Goal: Task Accomplishment & Management: Manage account settings

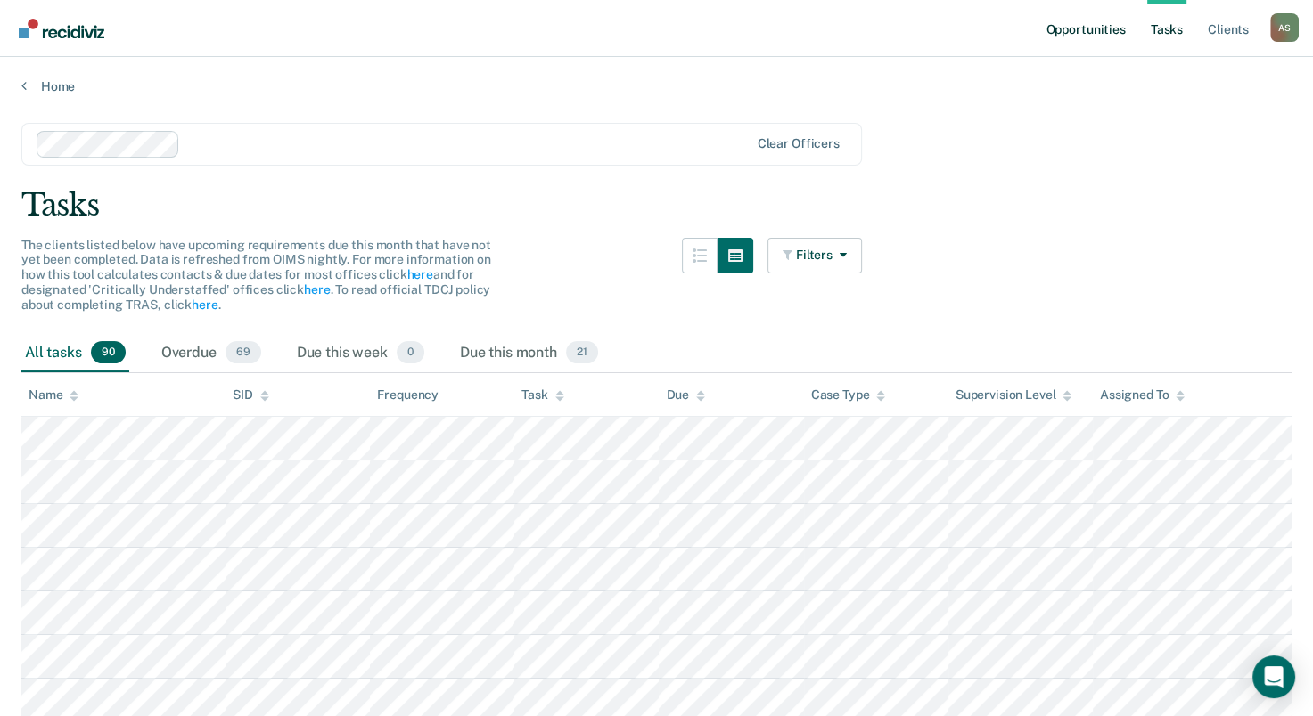
click at [1101, 25] on link "Opportunities" at bounding box center [1085, 28] width 86 height 57
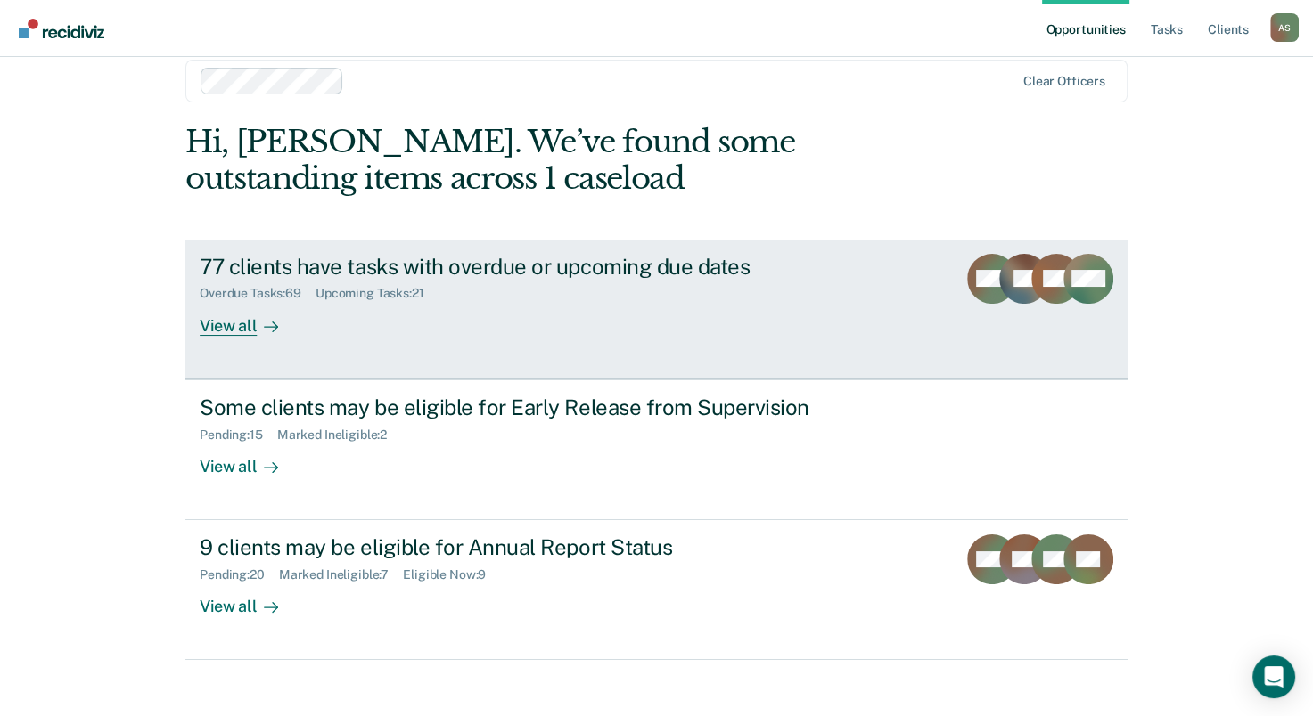
scroll to position [40, 0]
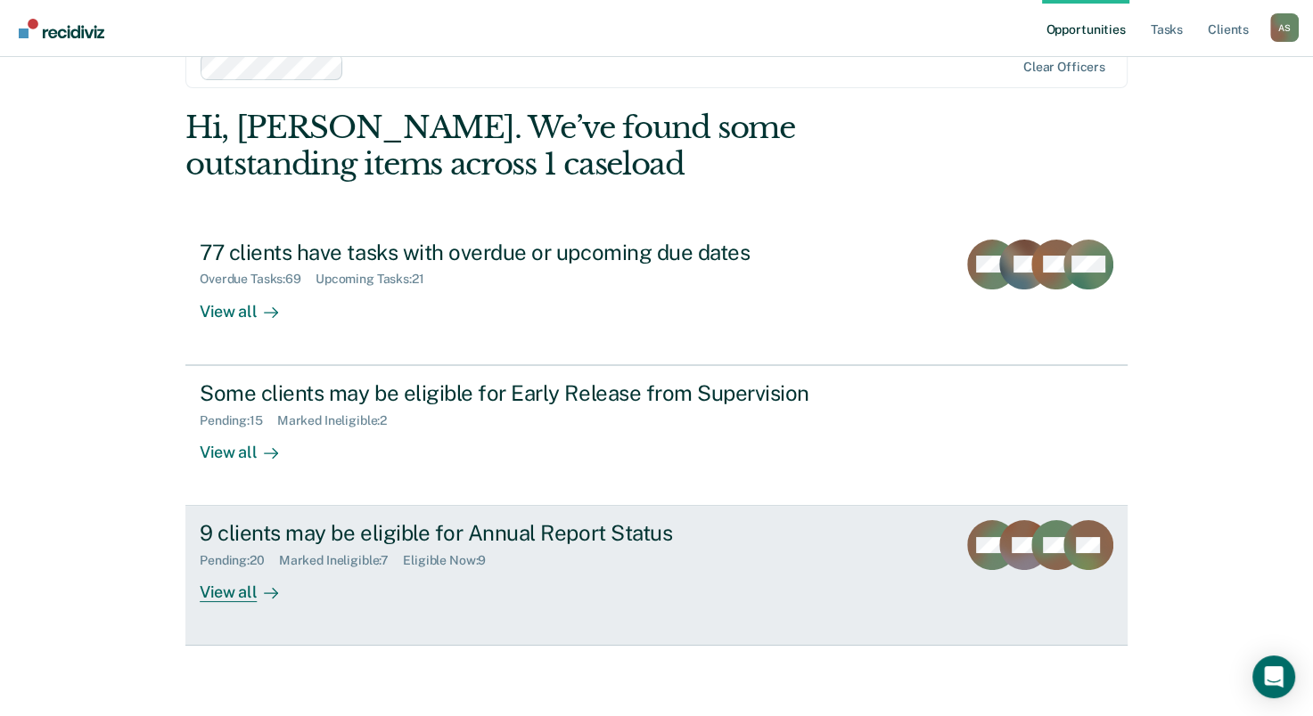
click at [221, 590] on div "View all" at bounding box center [250, 586] width 100 height 35
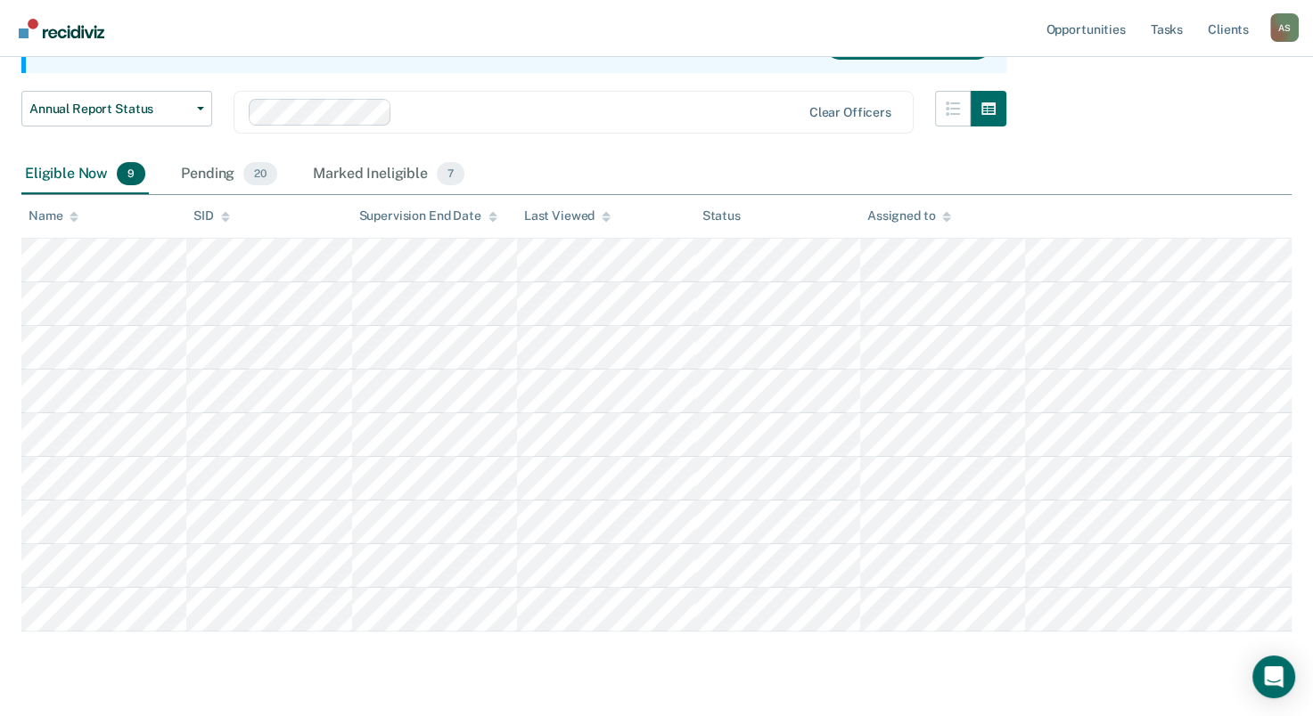
scroll to position [253, 0]
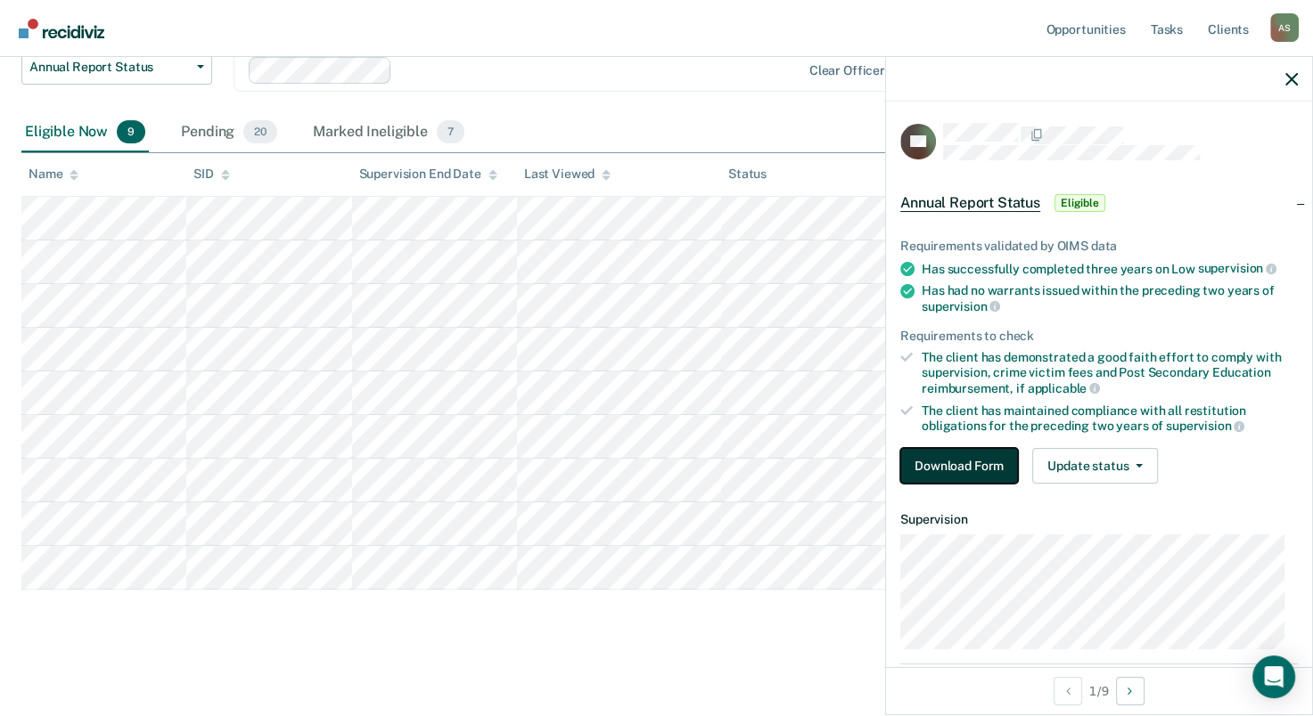
click at [945, 467] on button "Download Form" at bounding box center [959, 466] width 118 height 36
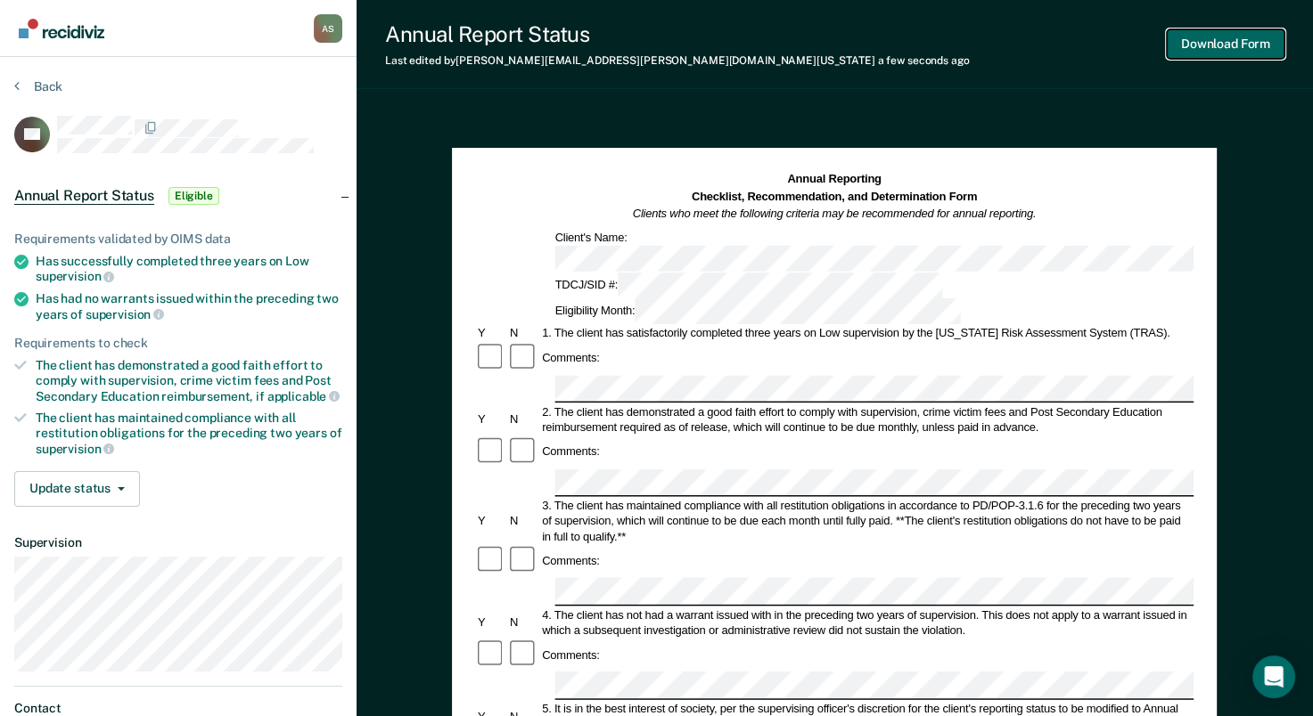
click at [1193, 49] on button "Download Form" at bounding box center [1225, 43] width 118 height 29
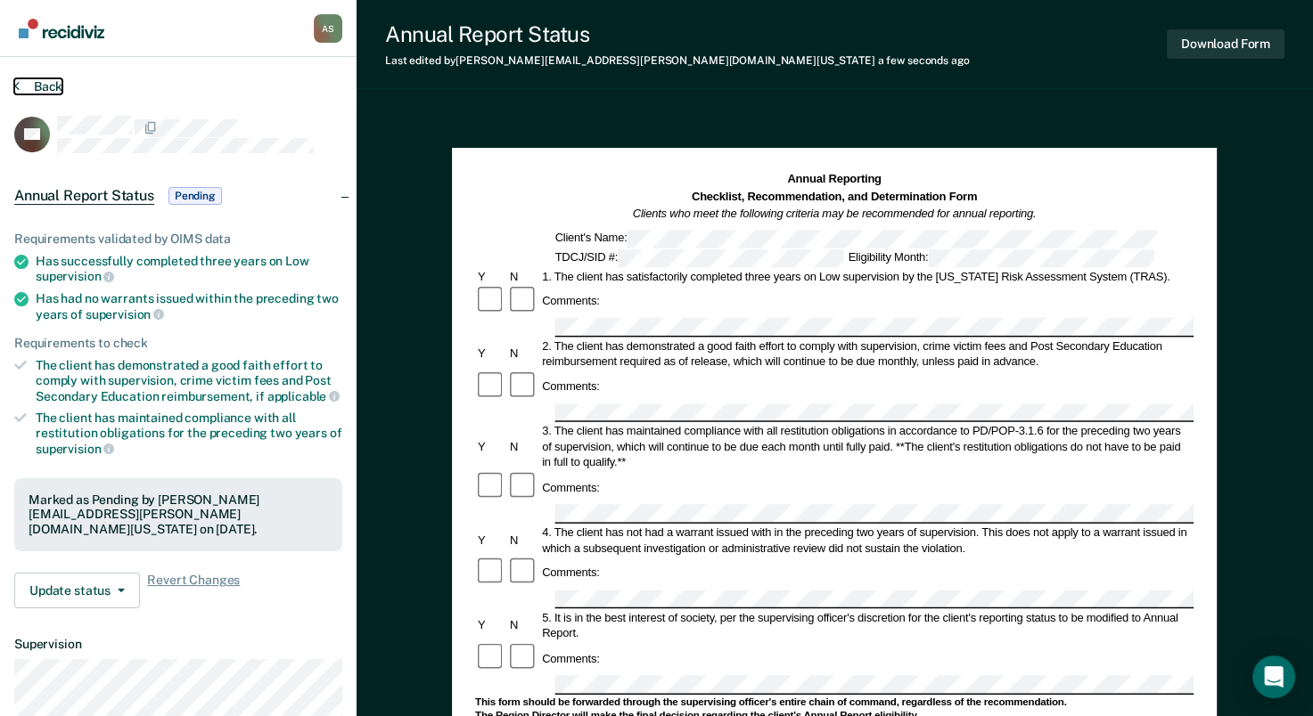
click at [53, 86] on button "Back" at bounding box center [38, 86] width 48 height 16
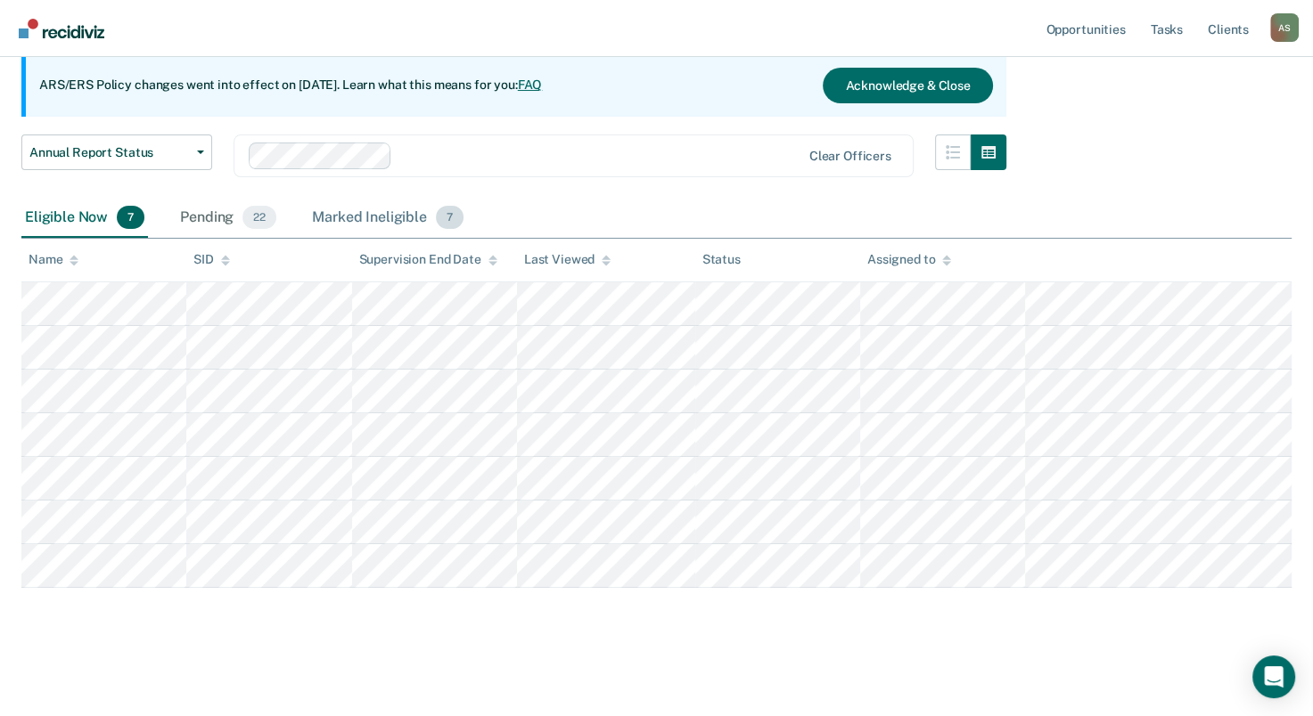
scroll to position [166, 0]
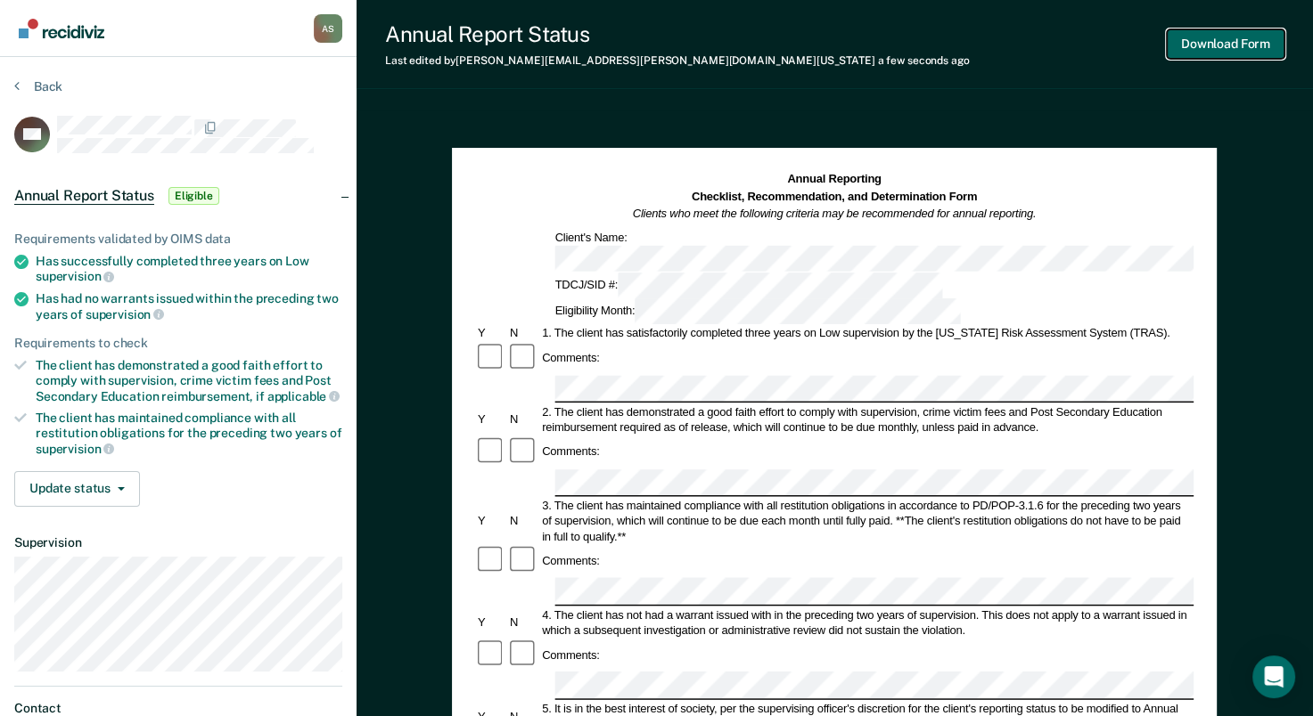
click at [1201, 56] on button "Download Form" at bounding box center [1225, 43] width 118 height 29
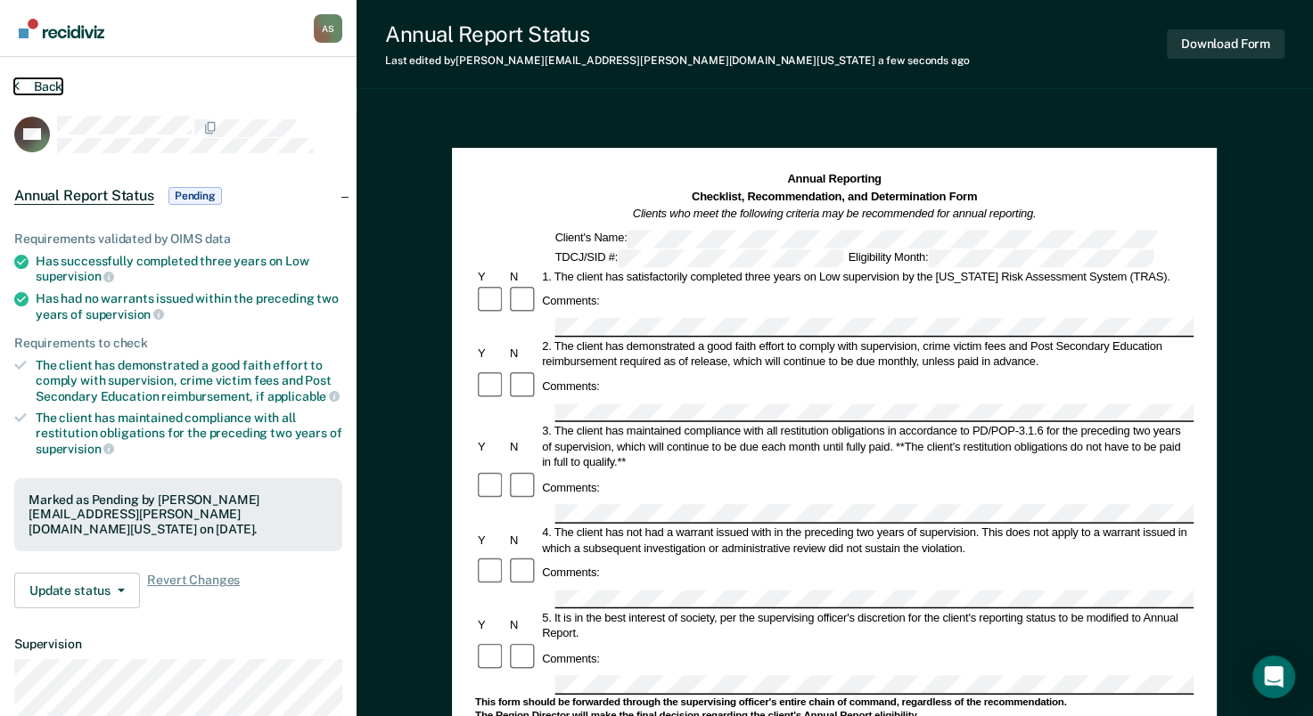
click at [53, 81] on button "Back" at bounding box center [38, 86] width 48 height 16
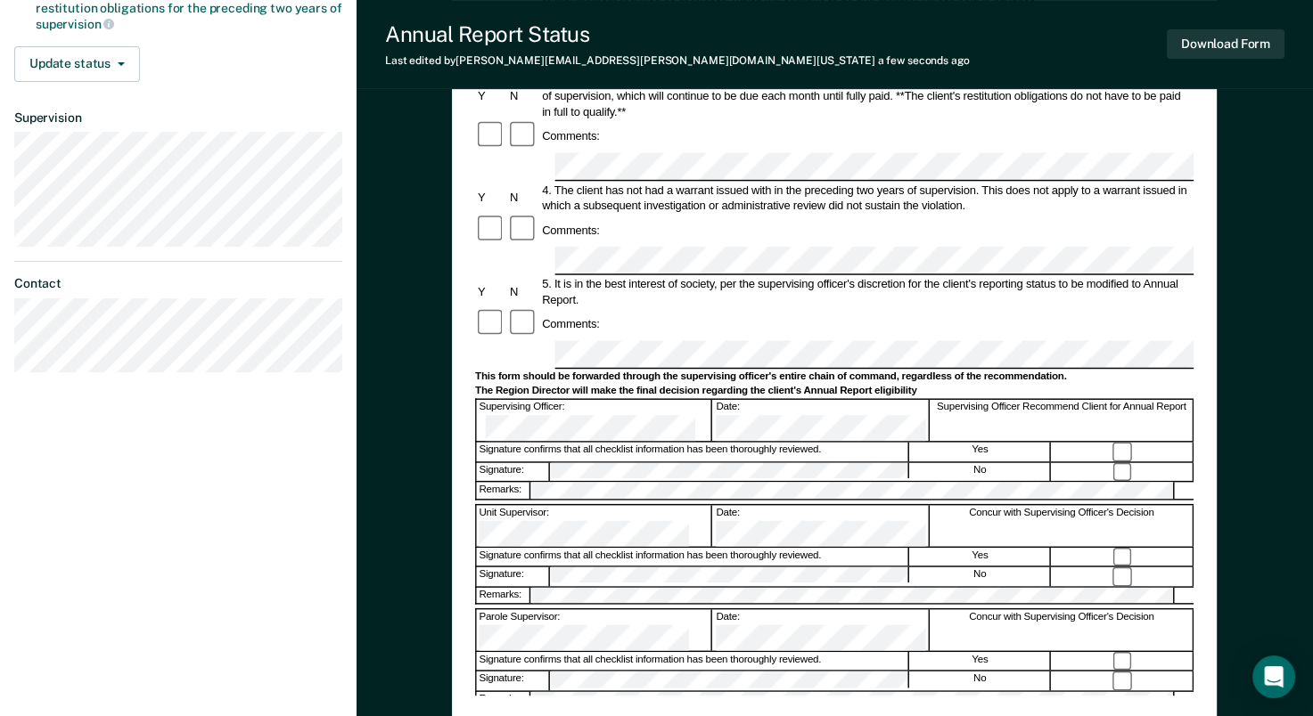
scroll to position [446, 0]
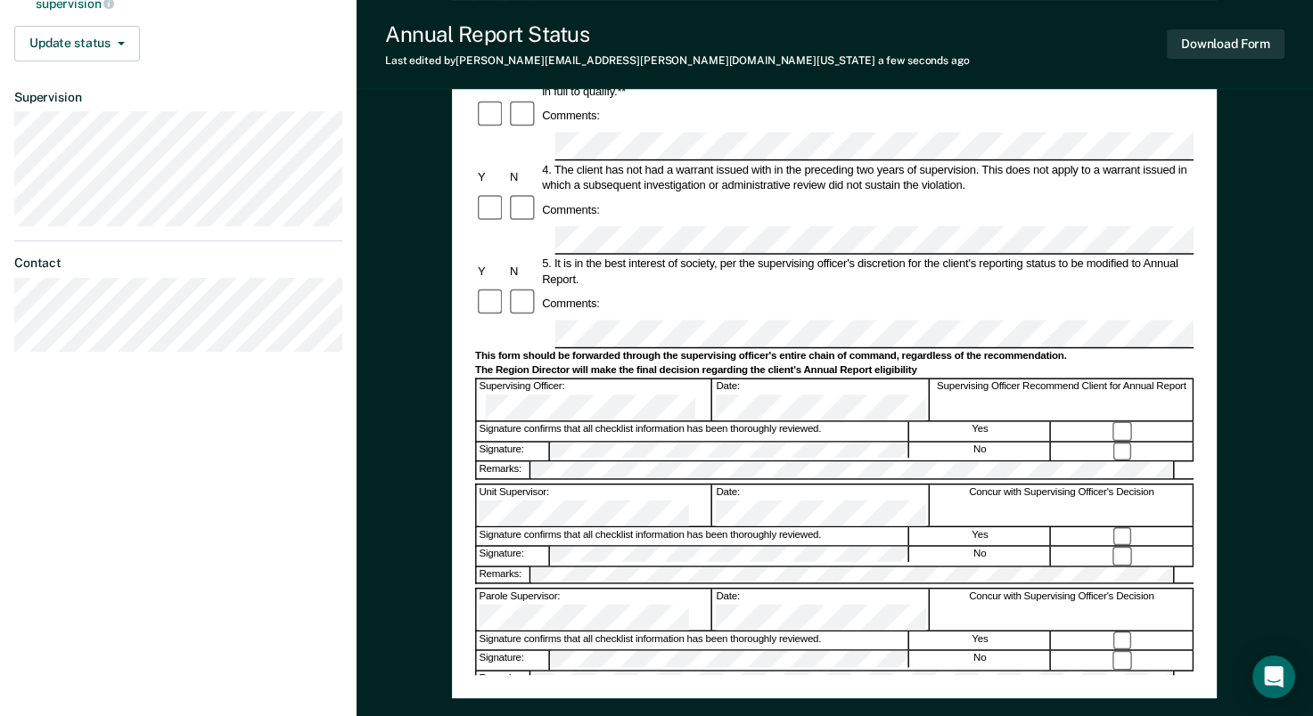
click at [517, 288] on div at bounding box center [523, 304] width 32 height 32
click at [1208, 39] on button "Download Form" at bounding box center [1225, 43] width 118 height 29
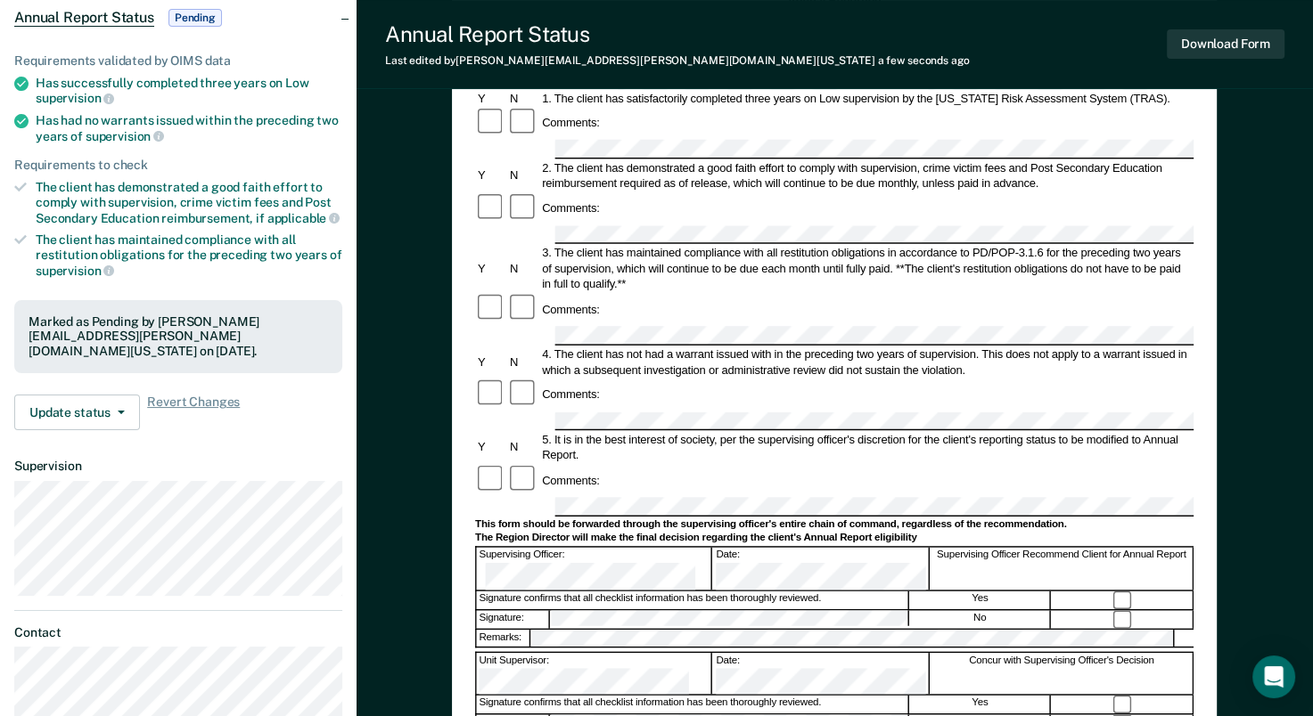
scroll to position [0, 0]
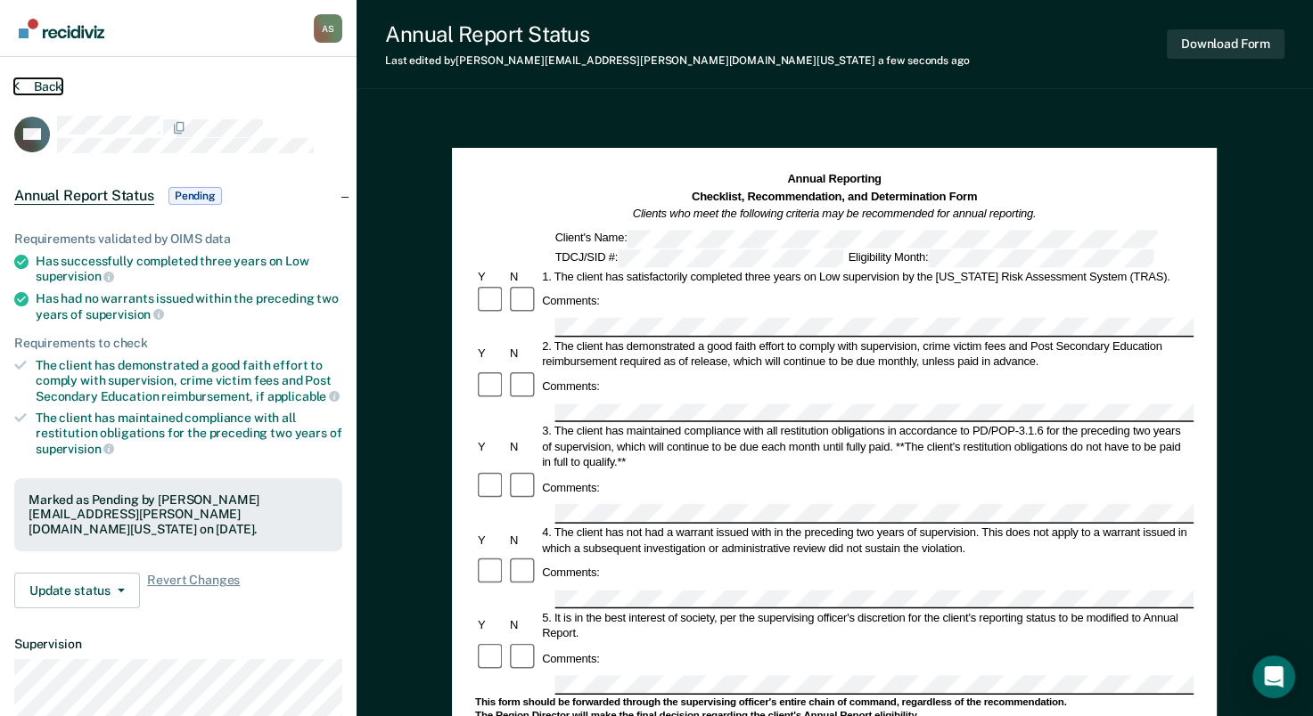
click at [43, 90] on button "Back" at bounding box center [38, 86] width 48 height 16
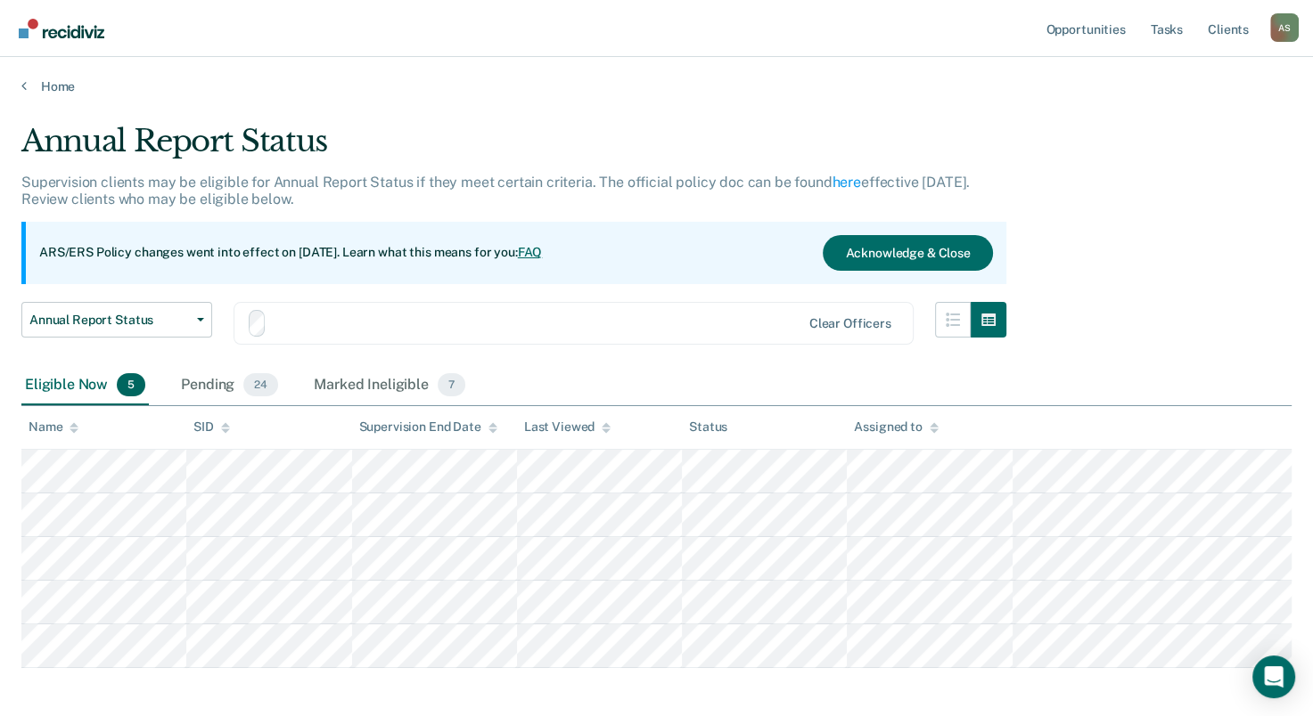
scroll to position [78, 0]
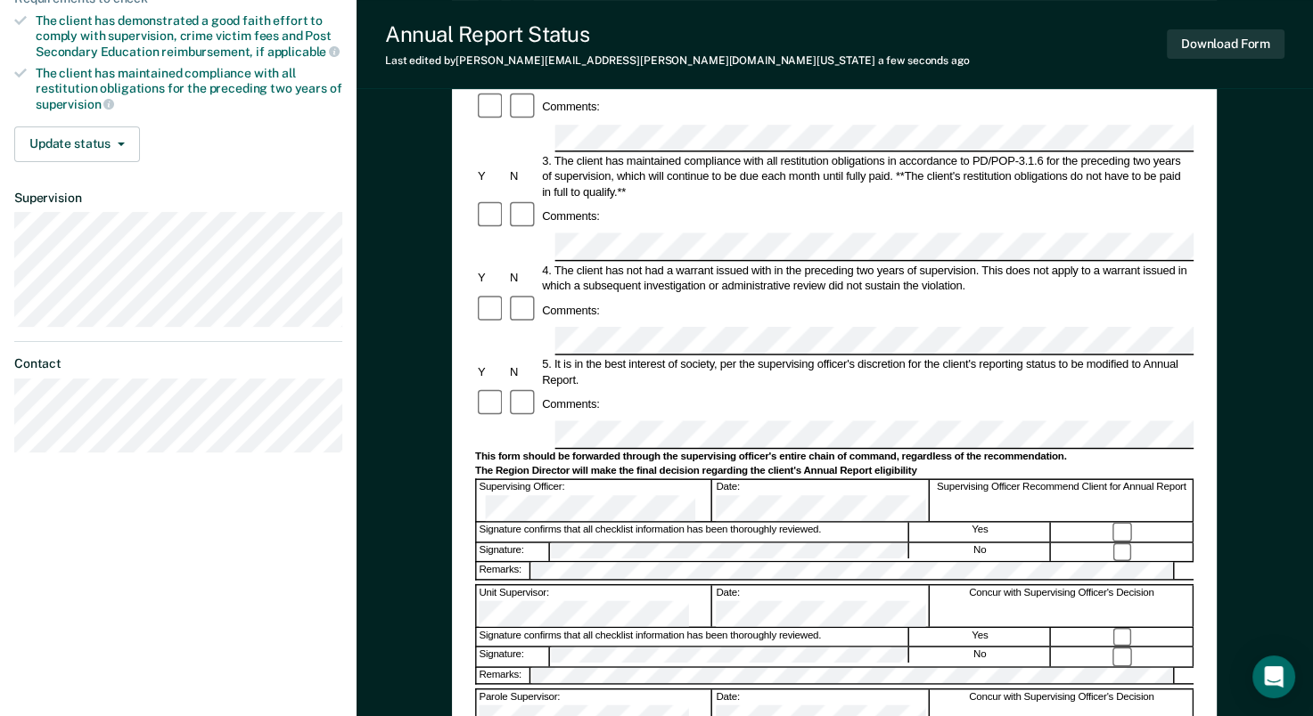
scroll to position [356, 0]
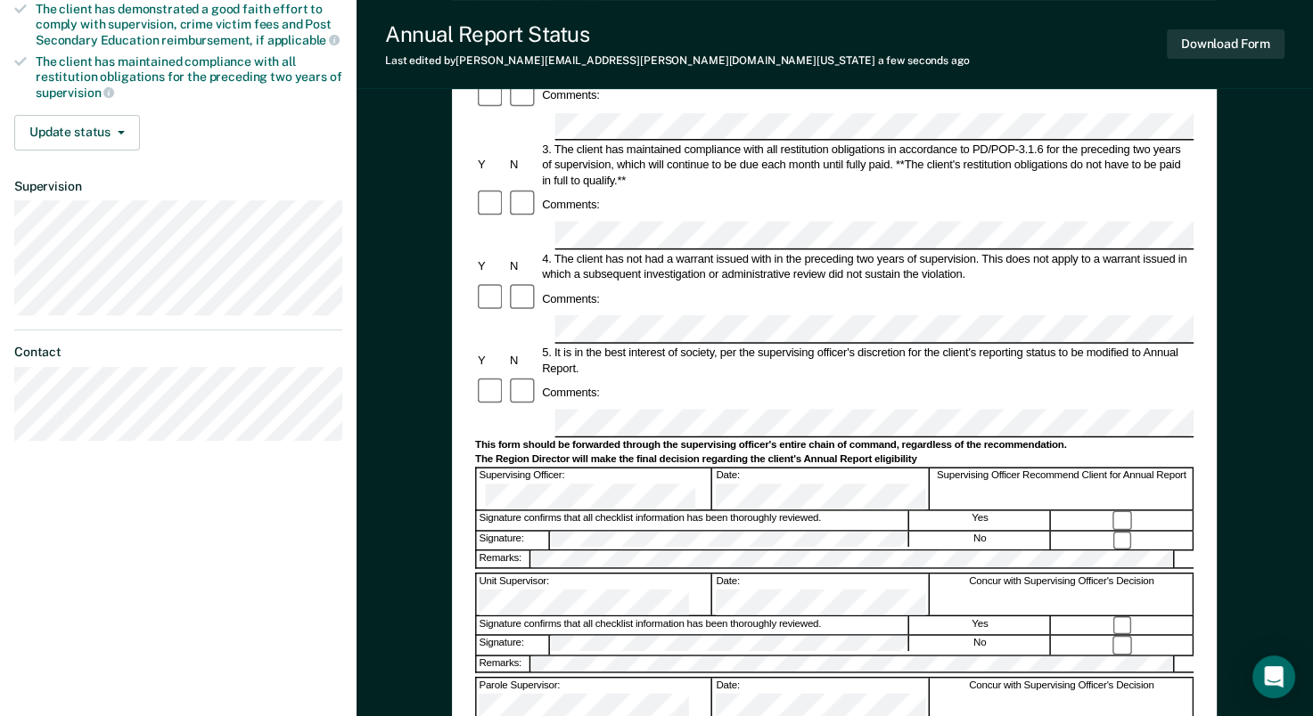
click at [617, 569] on div at bounding box center [834, 571] width 718 height 4
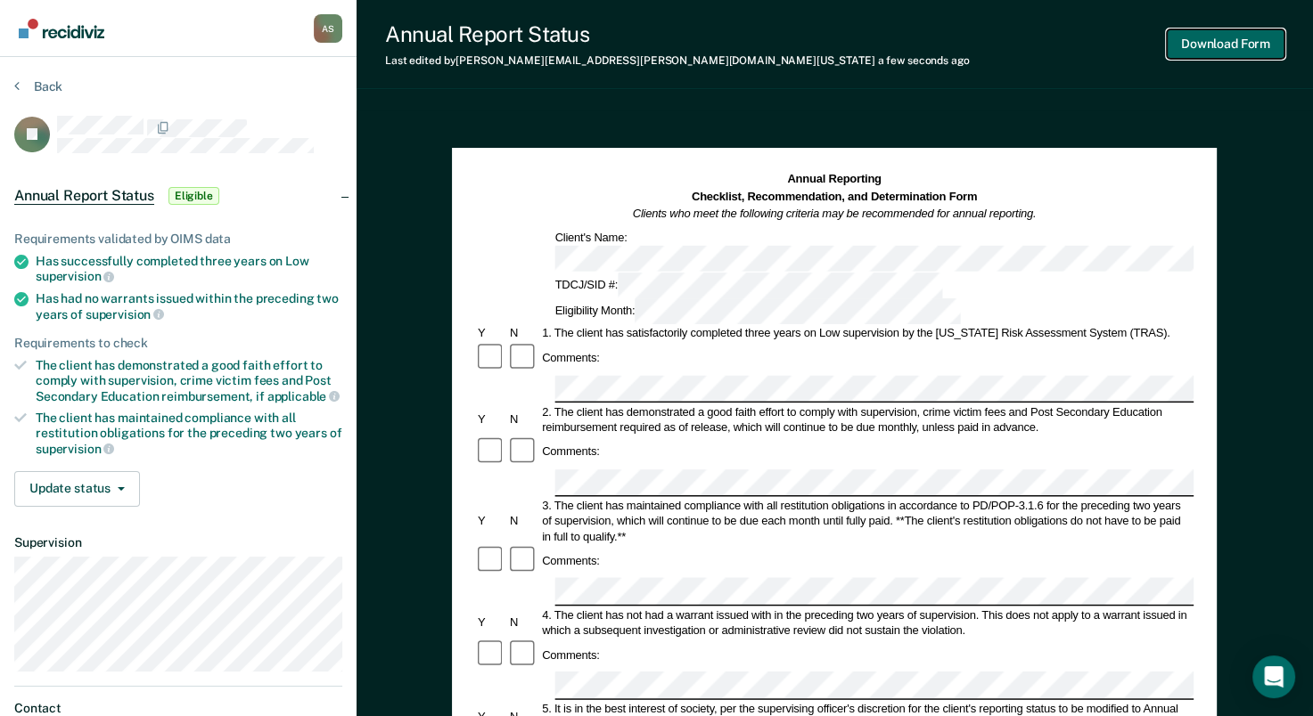
click at [1188, 50] on button "Download Form" at bounding box center [1225, 43] width 118 height 29
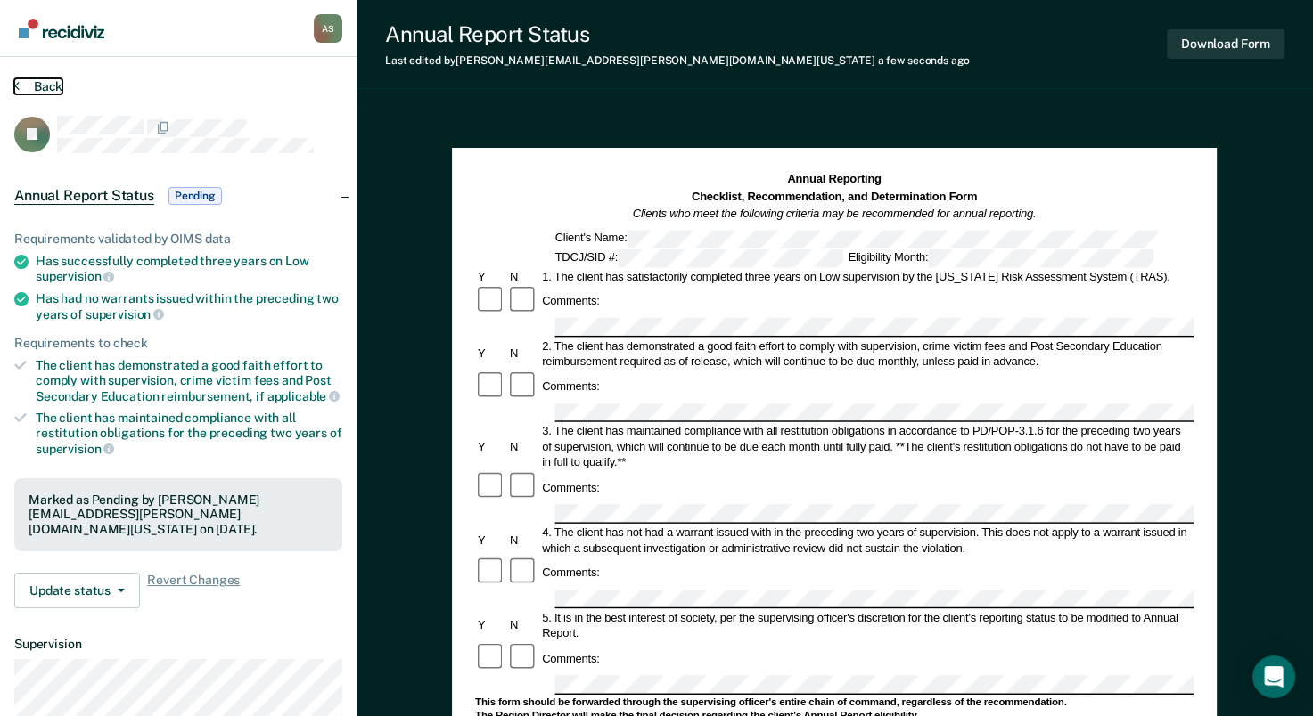
click at [51, 86] on button "Back" at bounding box center [38, 86] width 48 height 16
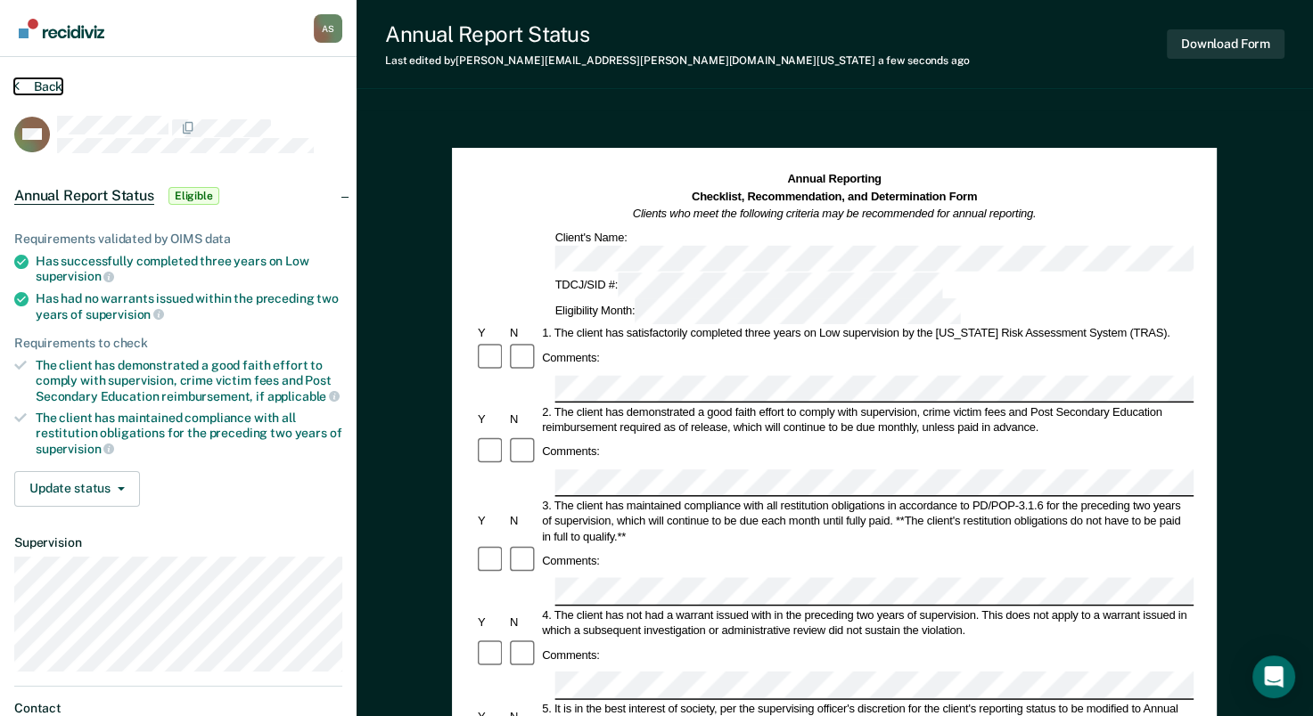
click at [49, 86] on button "Back" at bounding box center [38, 86] width 48 height 16
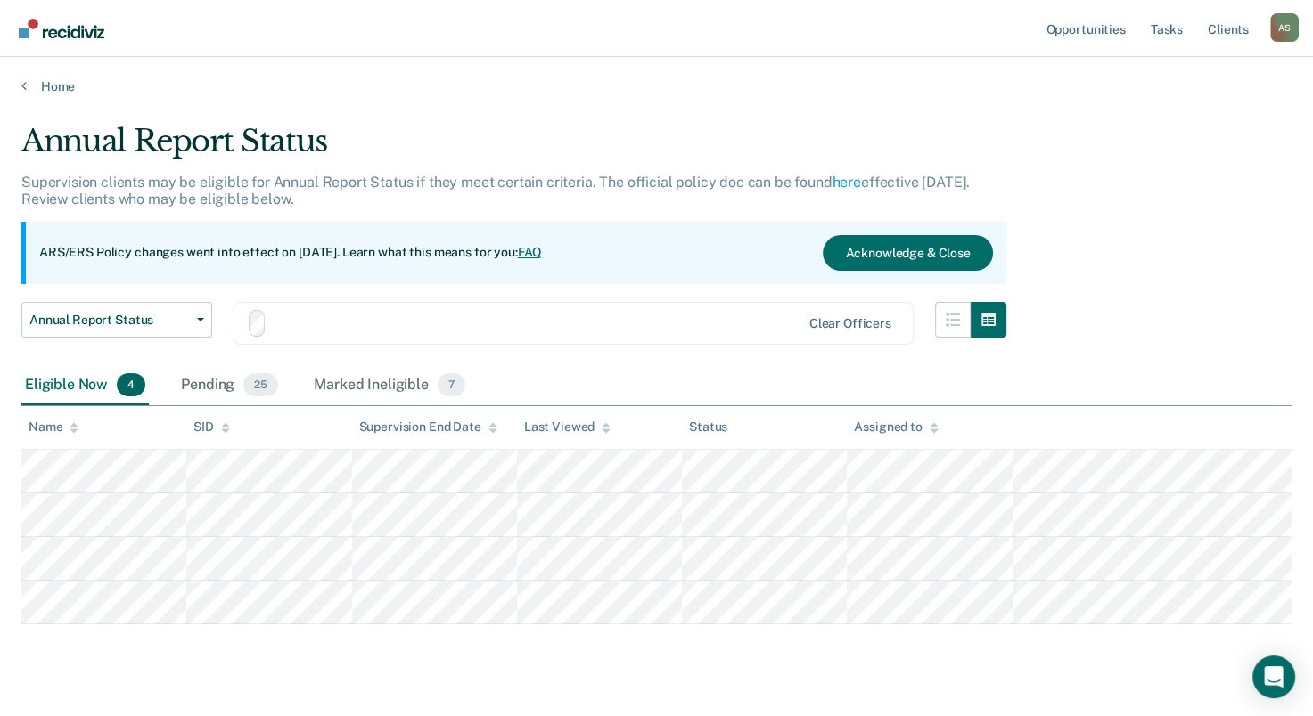
scroll to position [35, 0]
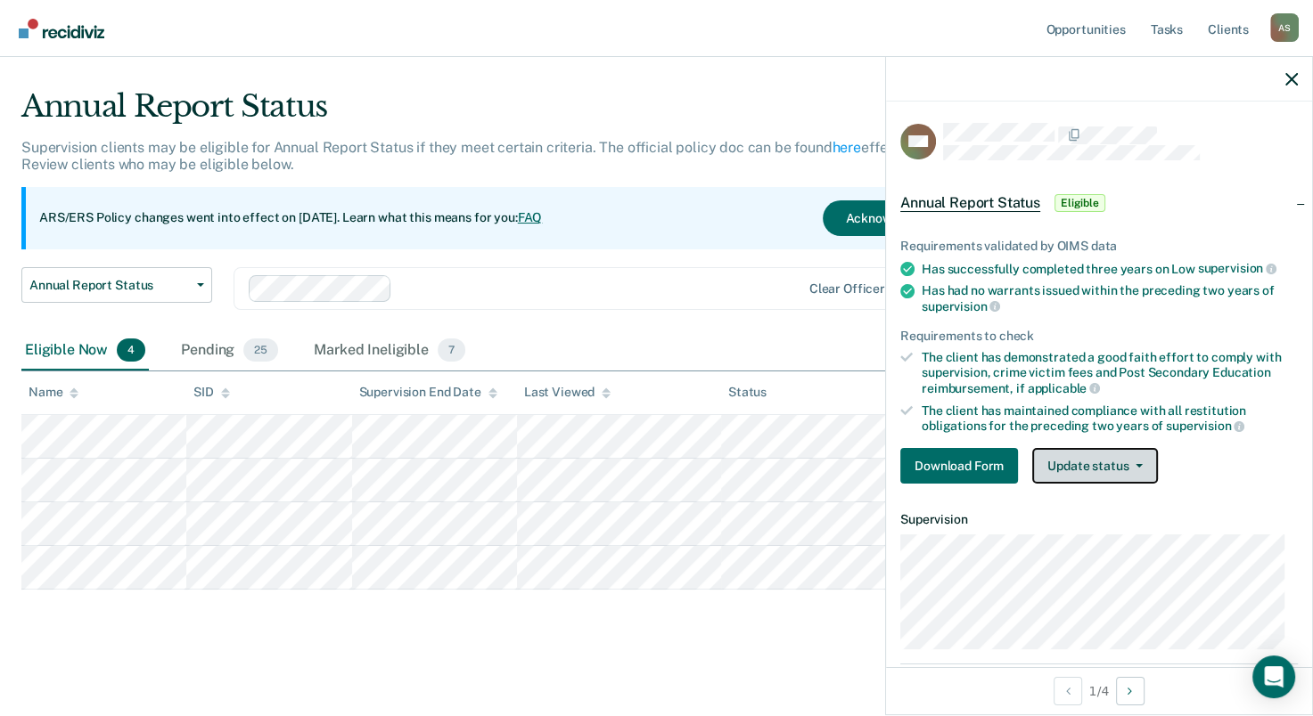
drag, startPoint x: 554, startPoint y: 412, endPoint x: 1112, endPoint y: 463, distance: 560.2
click at [1112, 463] on button "Update status" at bounding box center [1095, 466] width 126 height 36
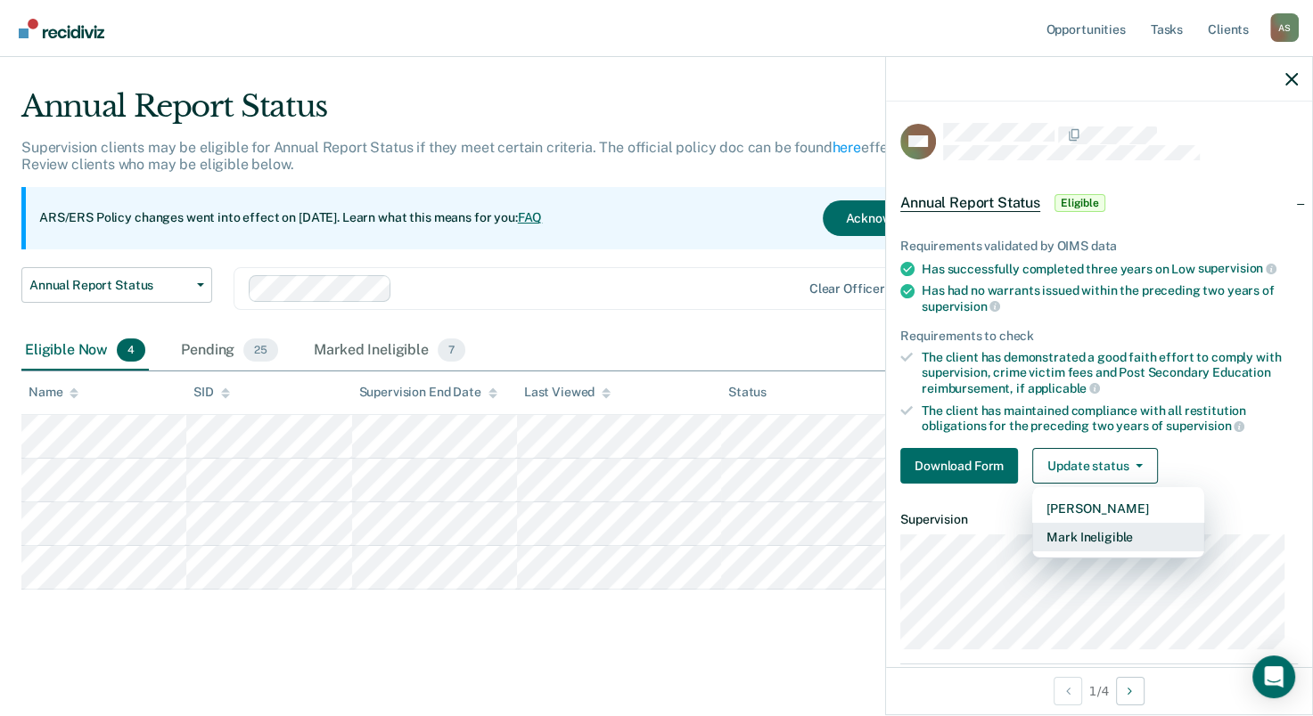
click at [1158, 535] on button "Mark Ineligible" at bounding box center [1118, 537] width 172 height 29
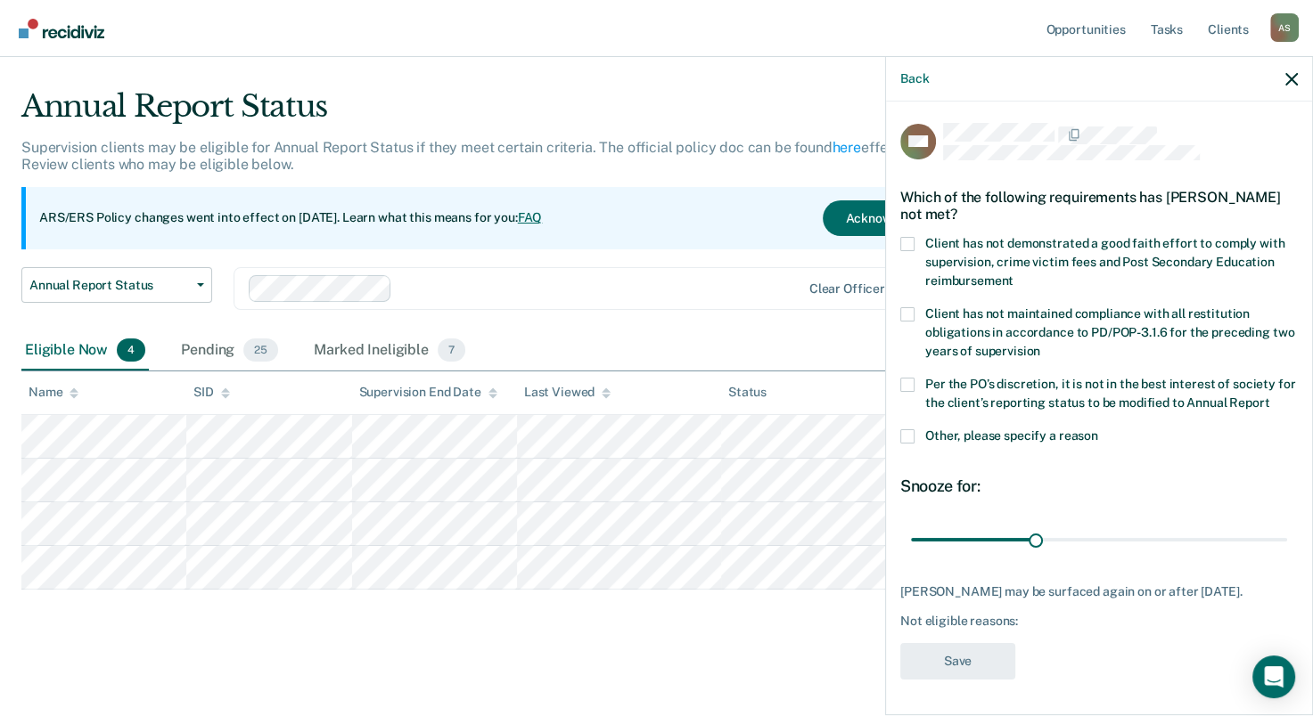
click at [719, 325] on div "Annual Report Status Early Release from Supervision Annual Report Status Clear …" at bounding box center [513, 299] width 985 height 64
click at [1293, 80] on icon "button" at bounding box center [1291, 79] width 12 height 12
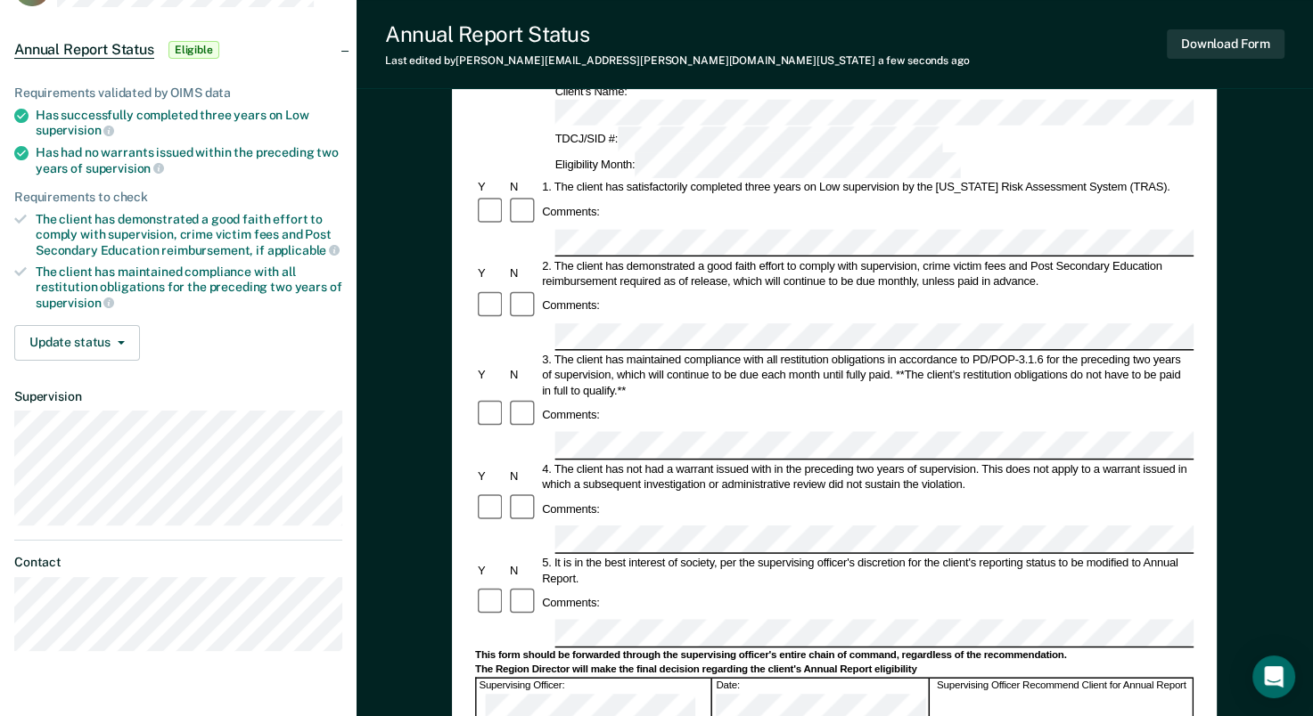
scroll to position [178, 0]
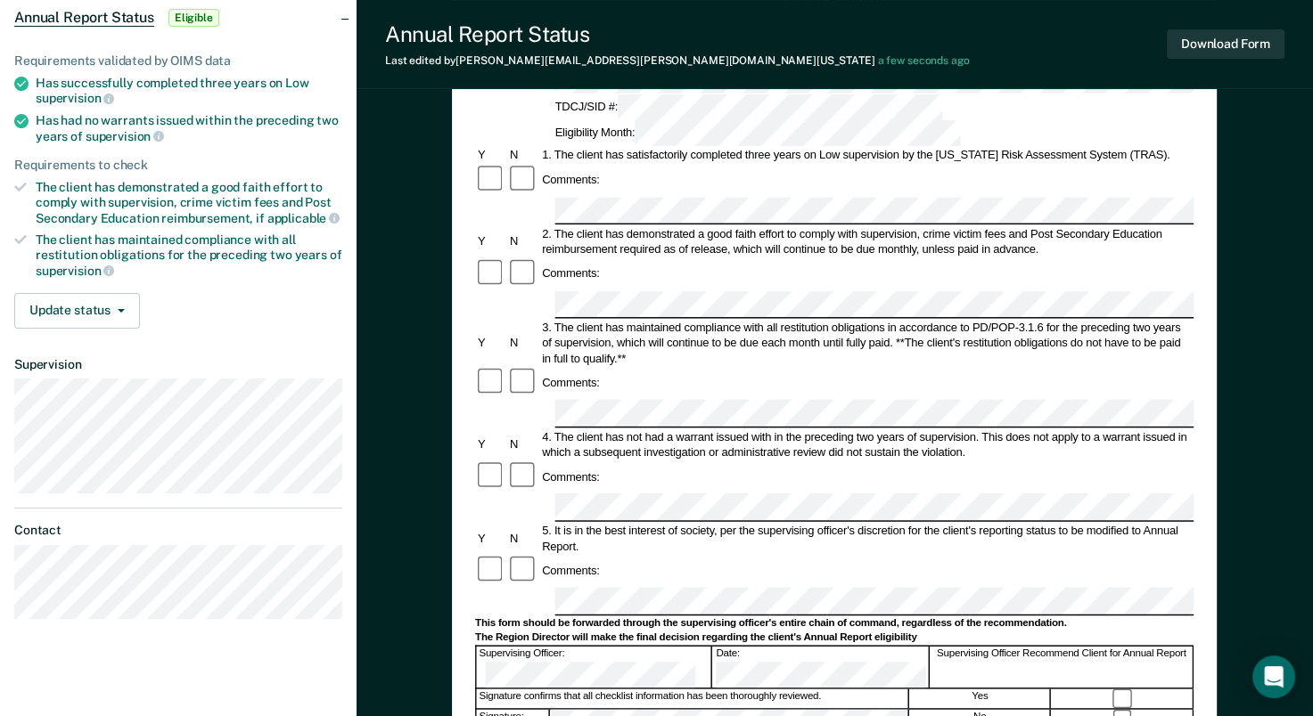
drag, startPoint x: 734, startPoint y: 322, endPoint x: 630, endPoint y: 297, distance: 107.2
click at [630, 367] on div "Comments:" at bounding box center [834, 383] width 718 height 32
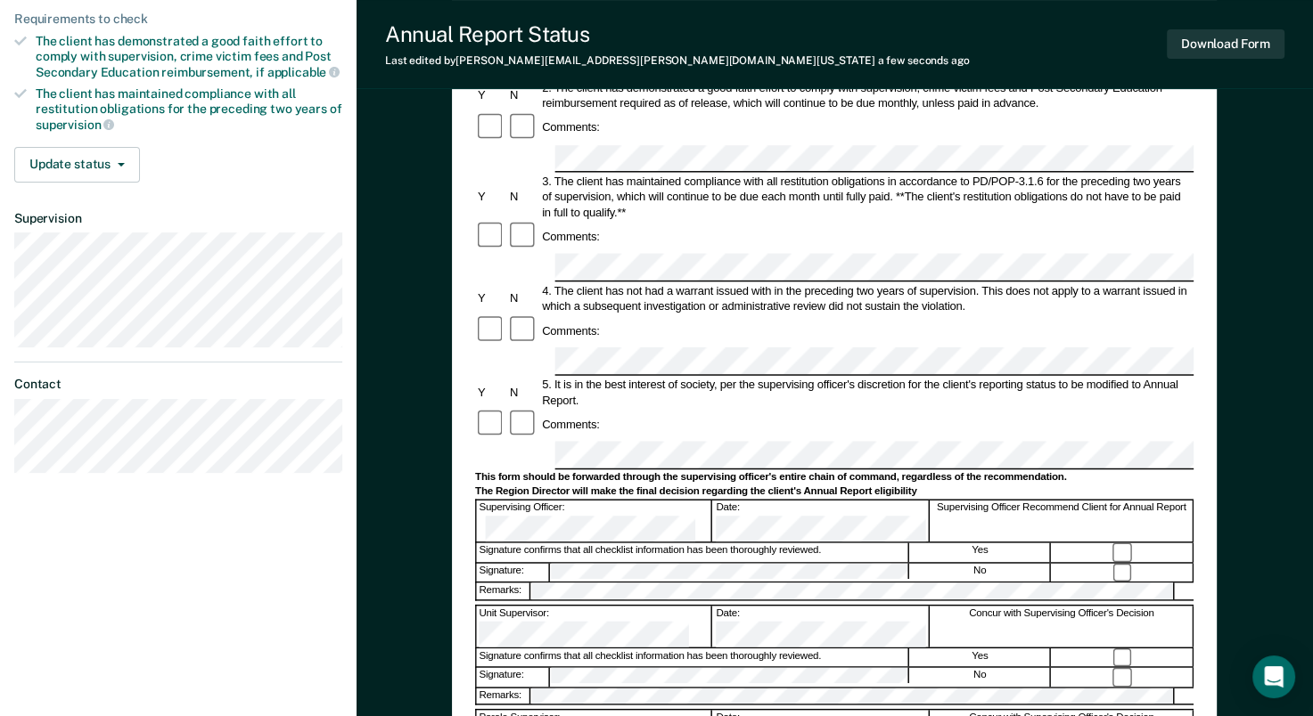
scroll to position [356, 0]
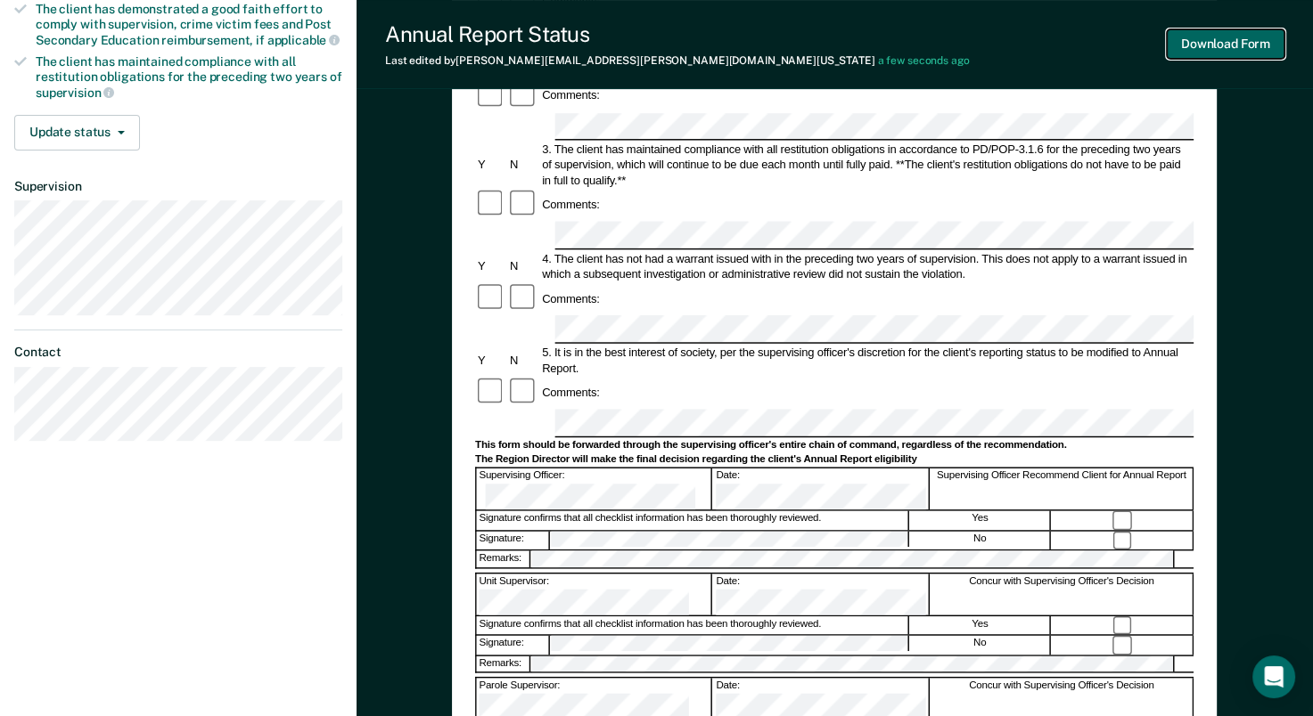
click at [1211, 43] on button "Download Form" at bounding box center [1225, 43] width 118 height 29
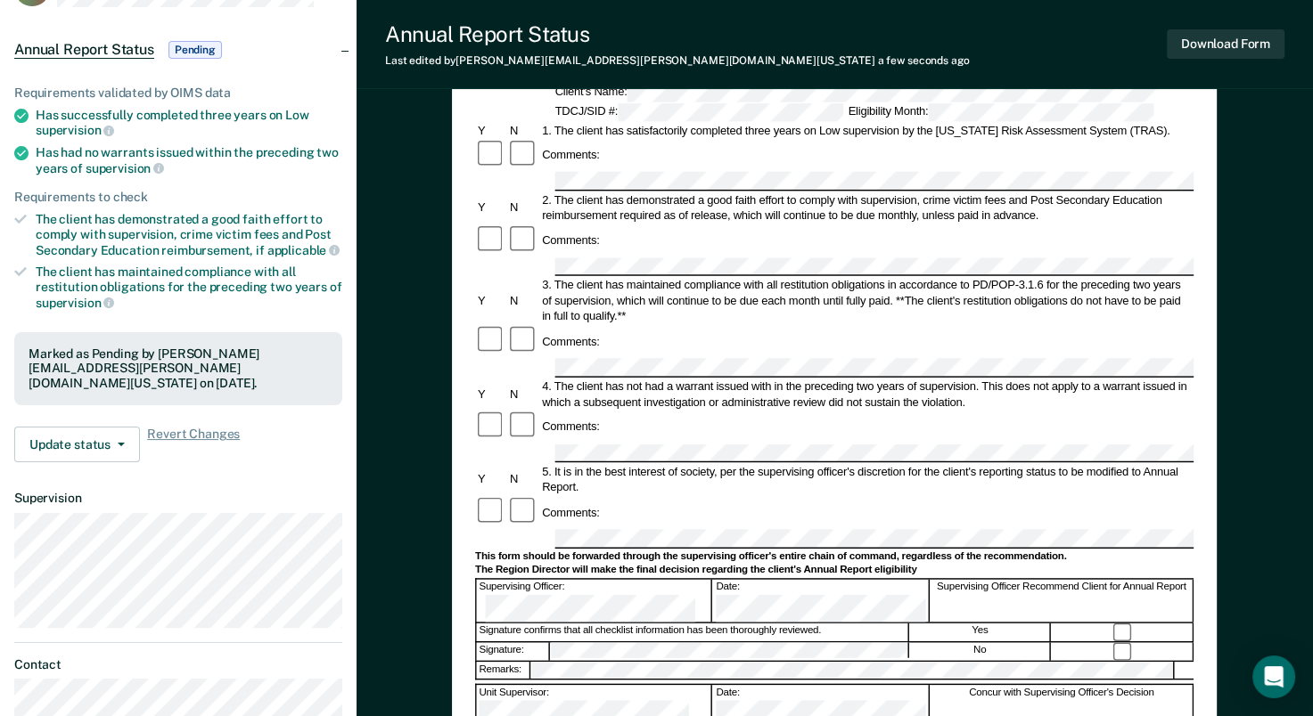
scroll to position [0, 0]
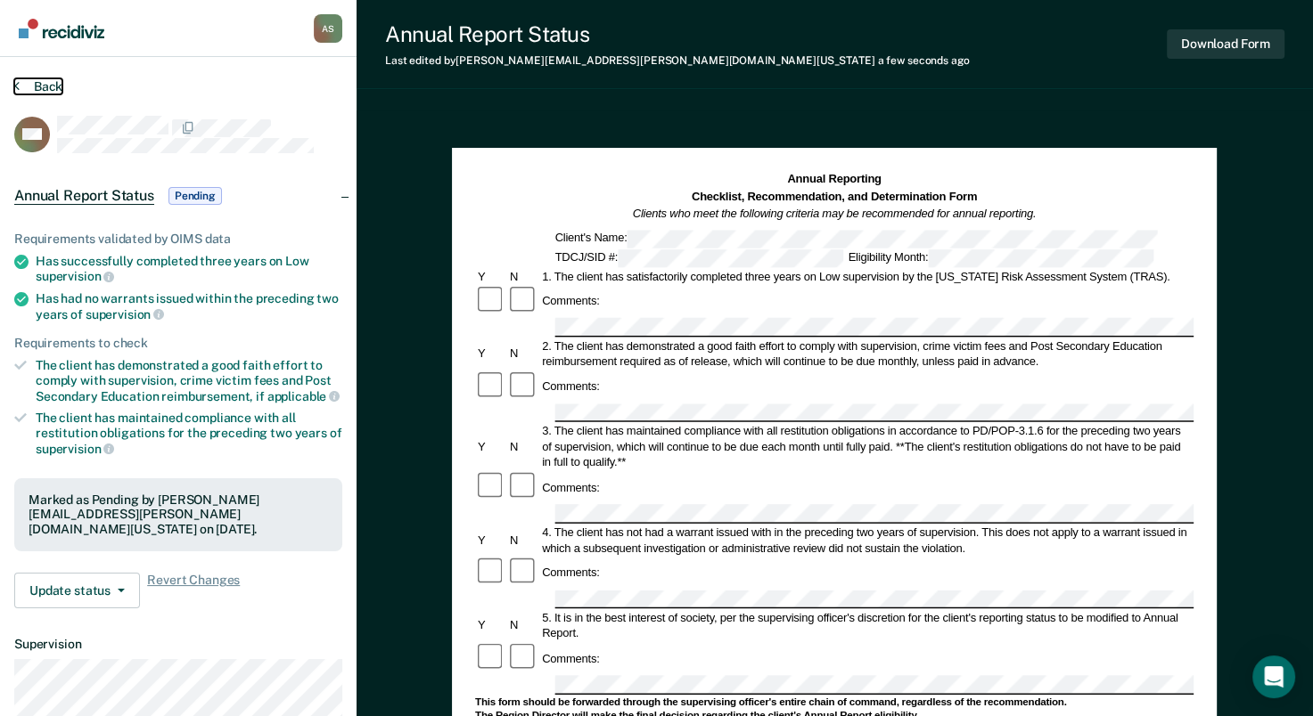
click at [51, 83] on button "Back" at bounding box center [38, 86] width 48 height 16
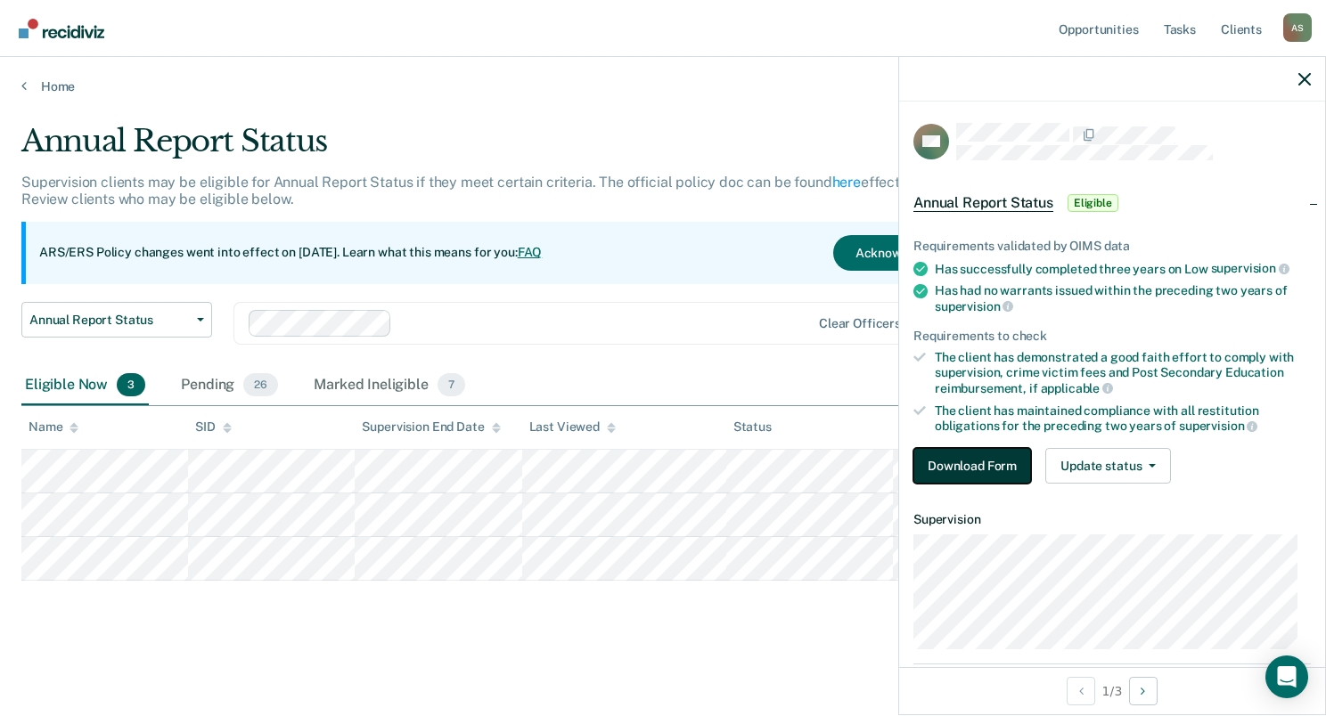
click at [997, 463] on button "Download Form" at bounding box center [972, 466] width 118 height 36
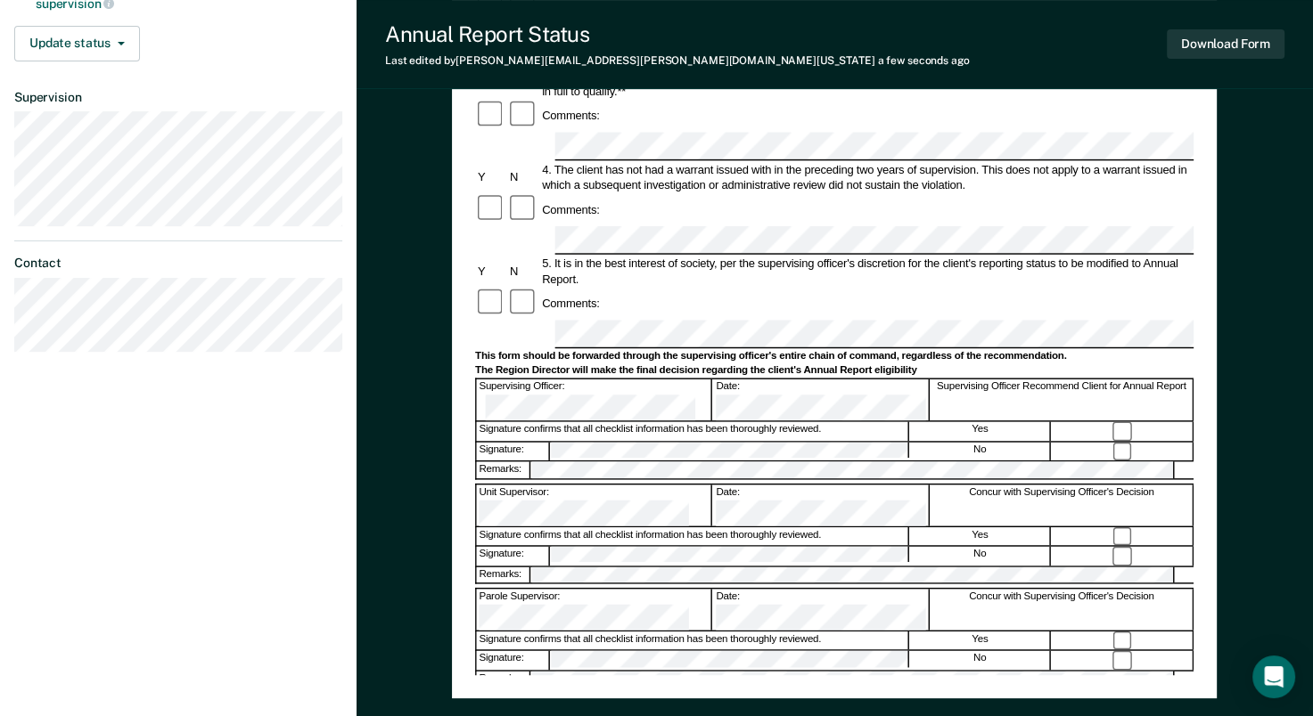
scroll to position [356, 0]
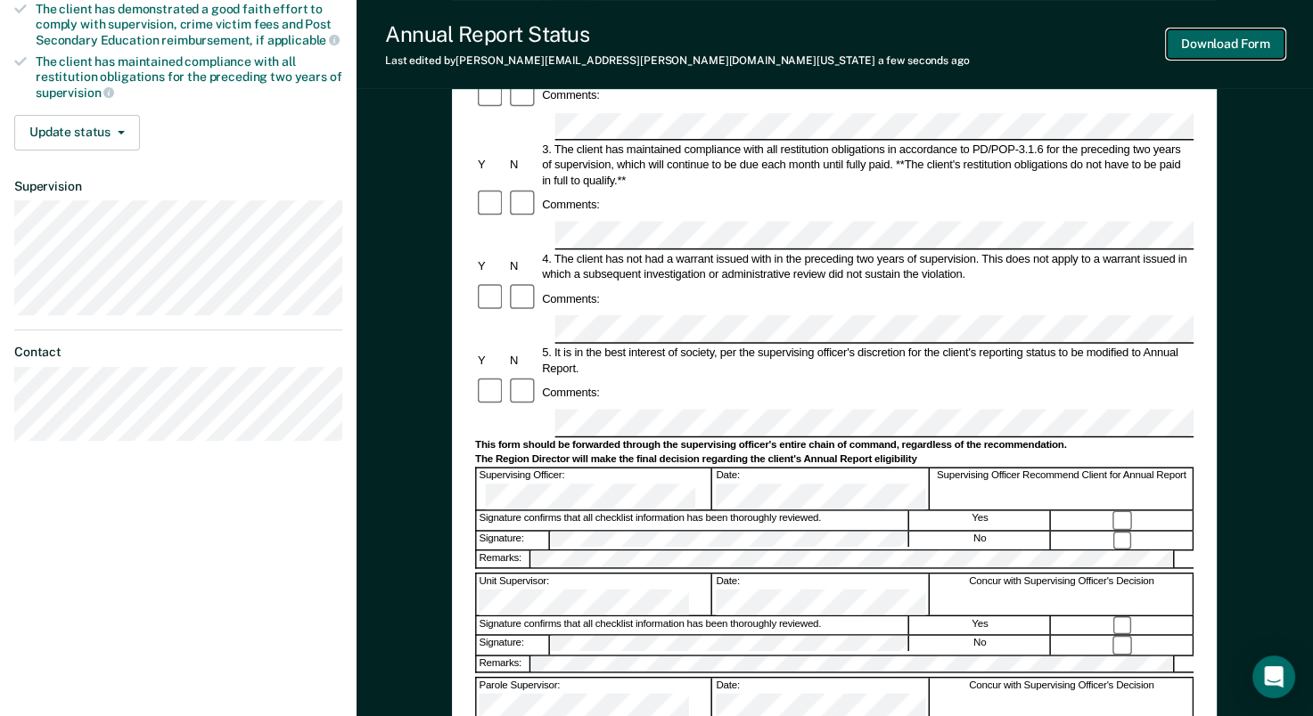
click at [1215, 52] on button "Download Form" at bounding box center [1225, 43] width 118 height 29
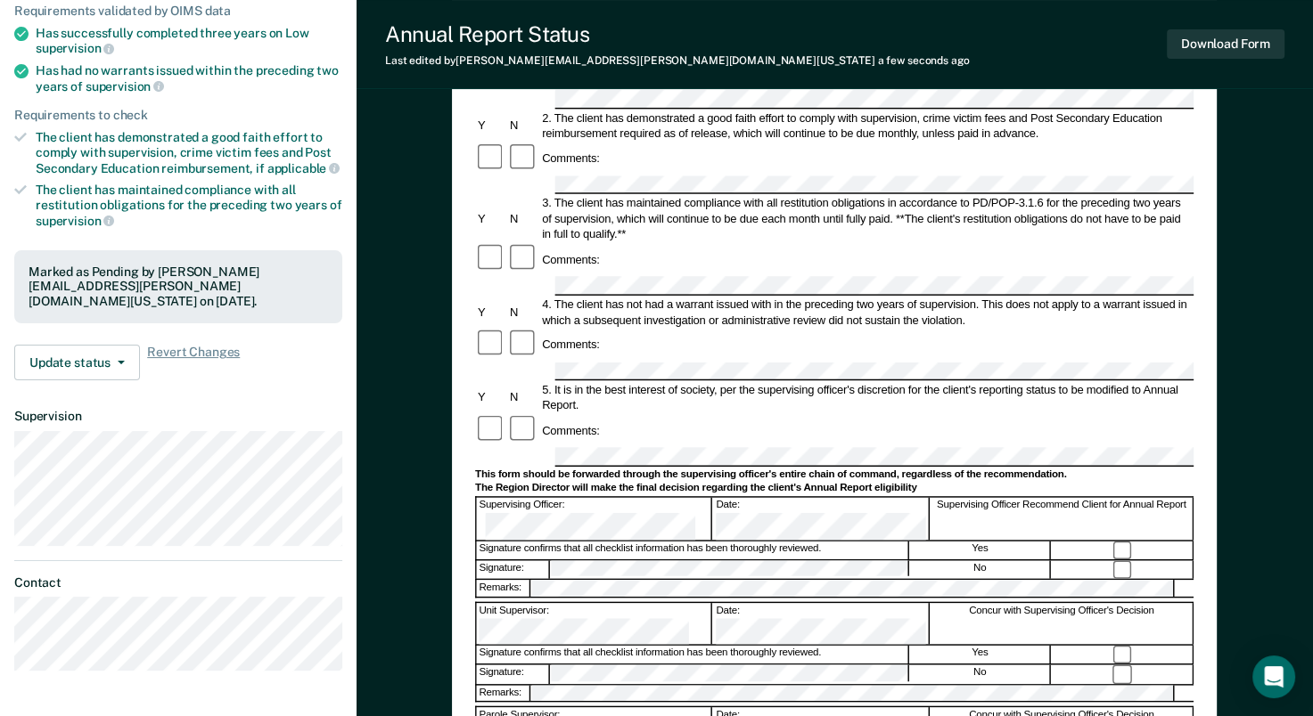
scroll to position [0, 0]
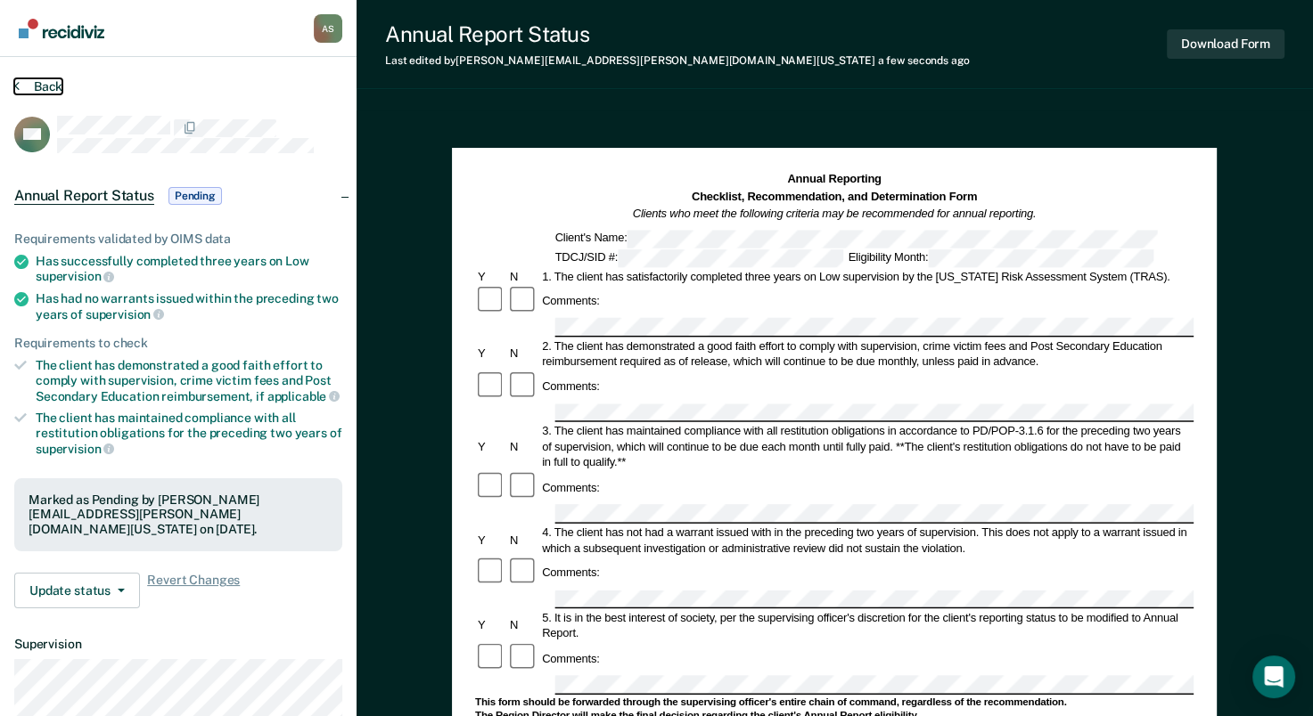
click at [40, 85] on button "Back" at bounding box center [38, 86] width 48 height 16
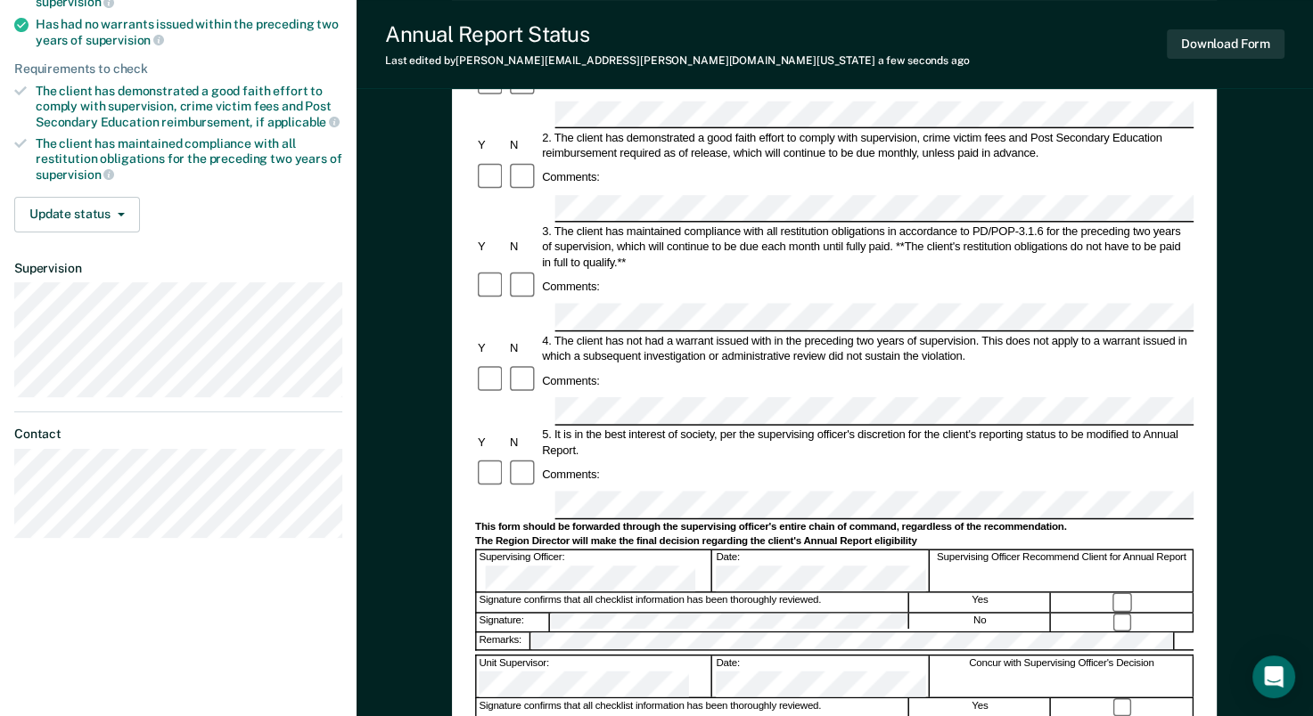
scroll to position [89, 0]
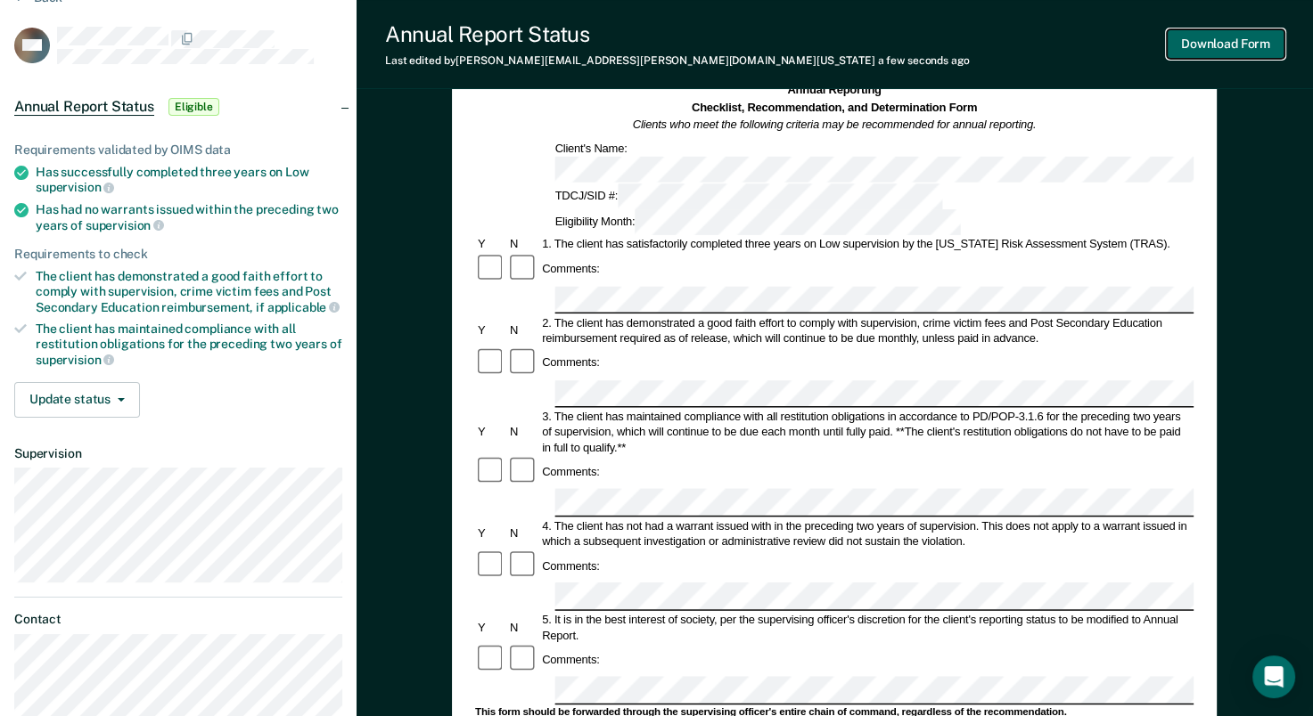
click at [1203, 50] on button "Download Form" at bounding box center [1225, 43] width 118 height 29
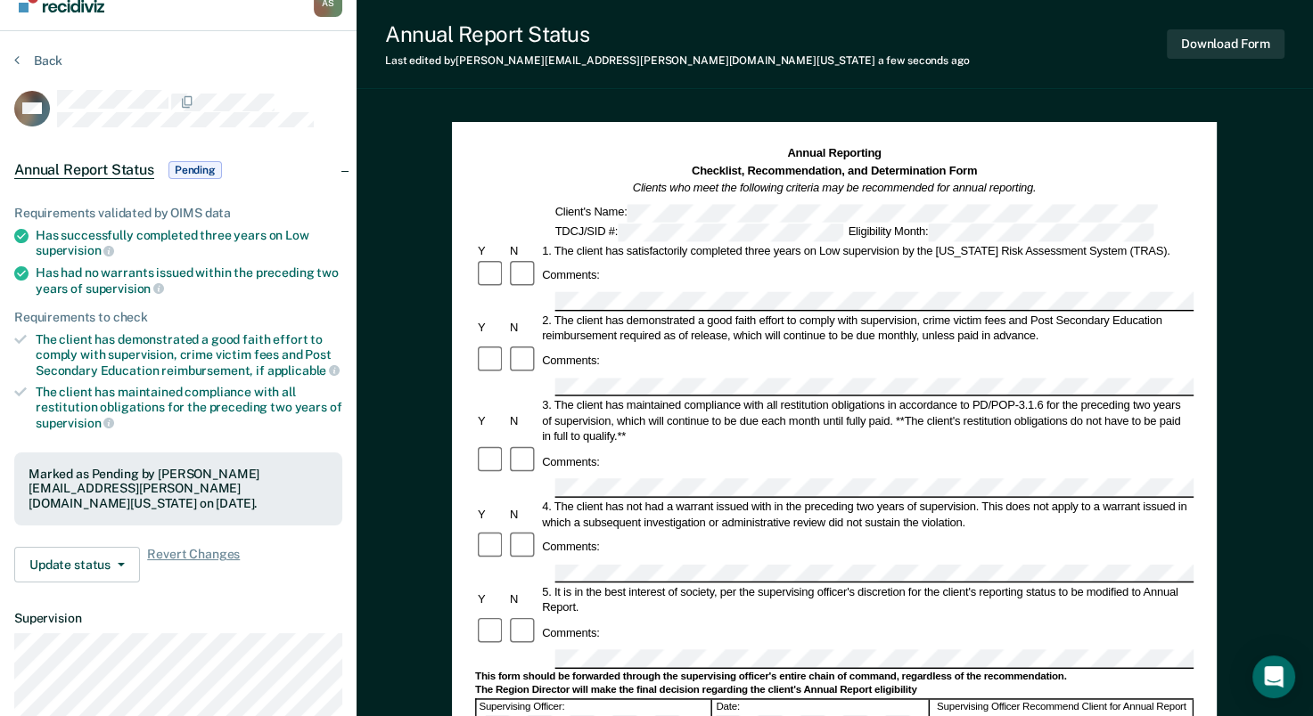
scroll to position [0, 0]
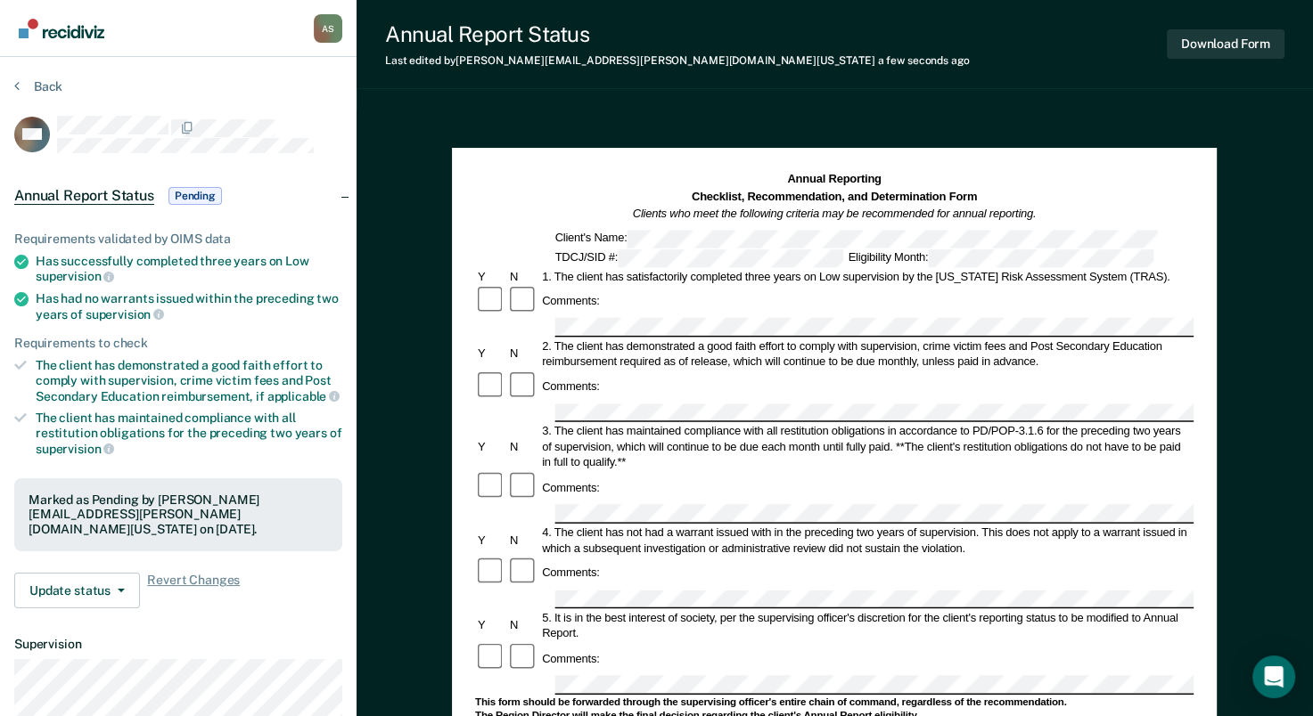
click at [32, 93] on div "Back" at bounding box center [178, 96] width 328 height 37
click at [48, 79] on button "Back" at bounding box center [38, 86] width 48 height 16
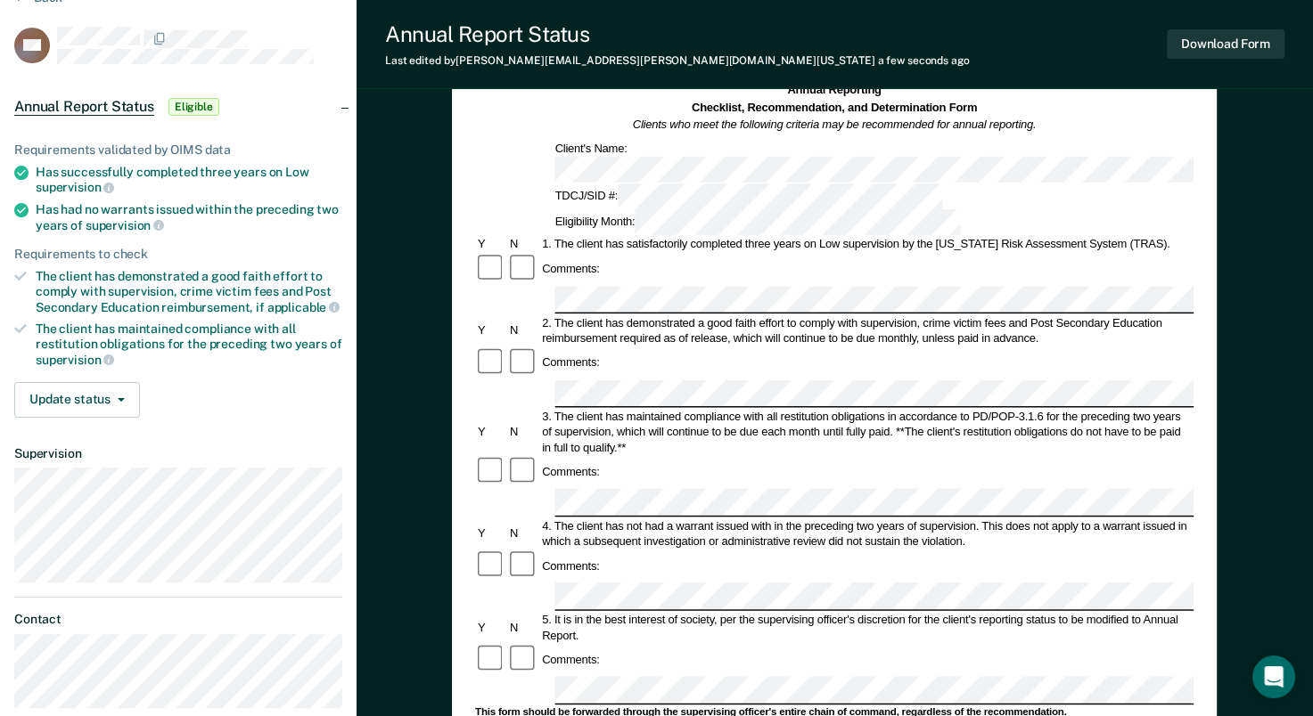
scroll to position [178, 0]
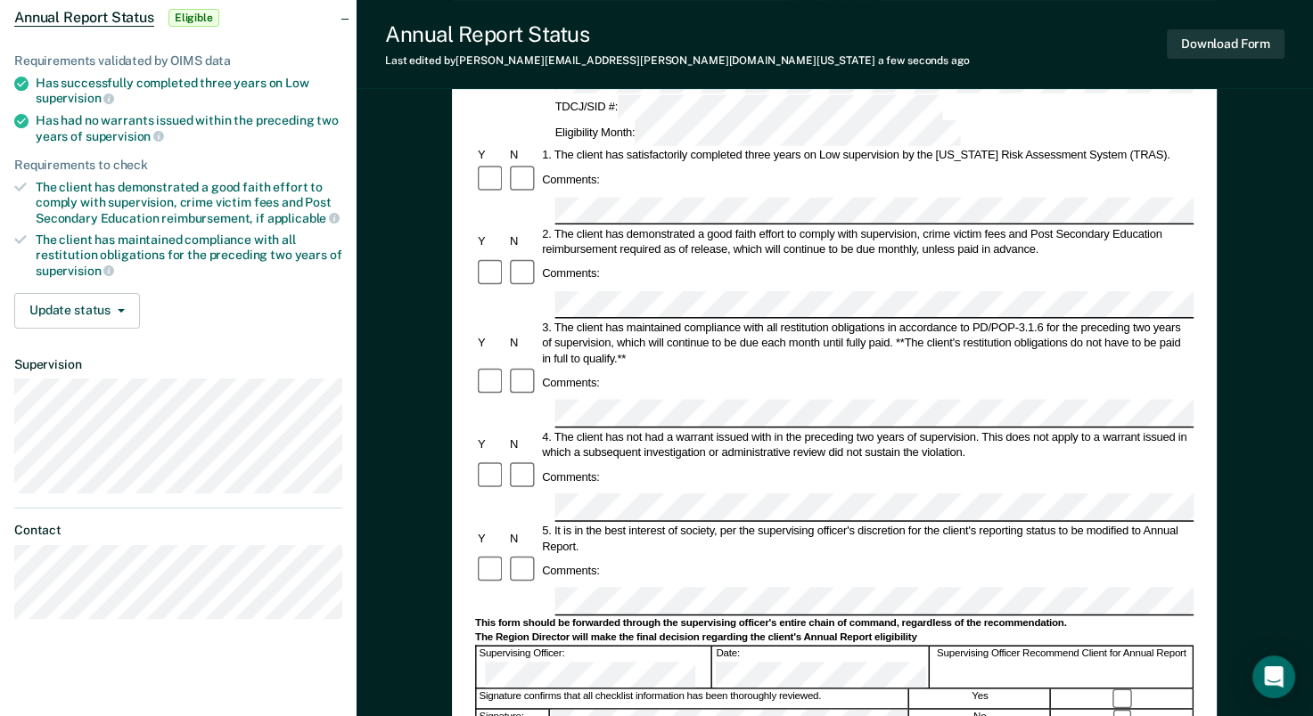
click at [1125, 690] on div at bounding box center [1122, 699] width 141 height 19
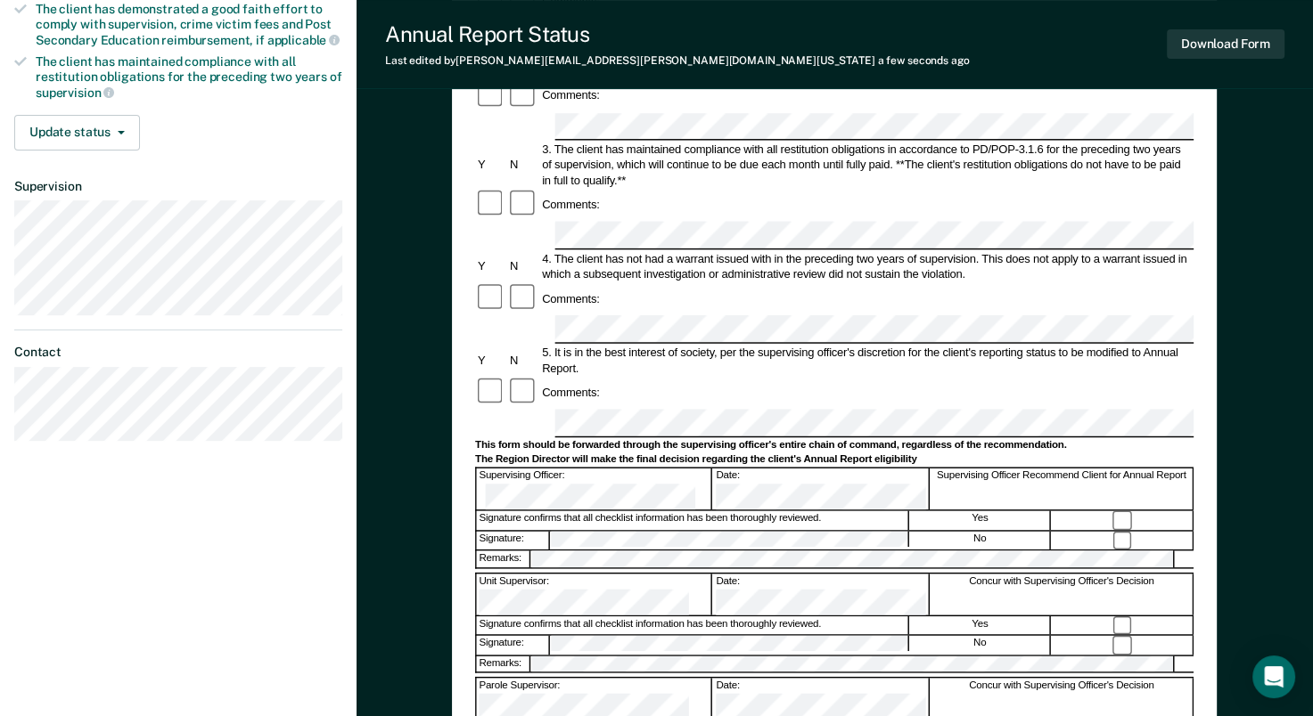
scroll to position [0, 0]
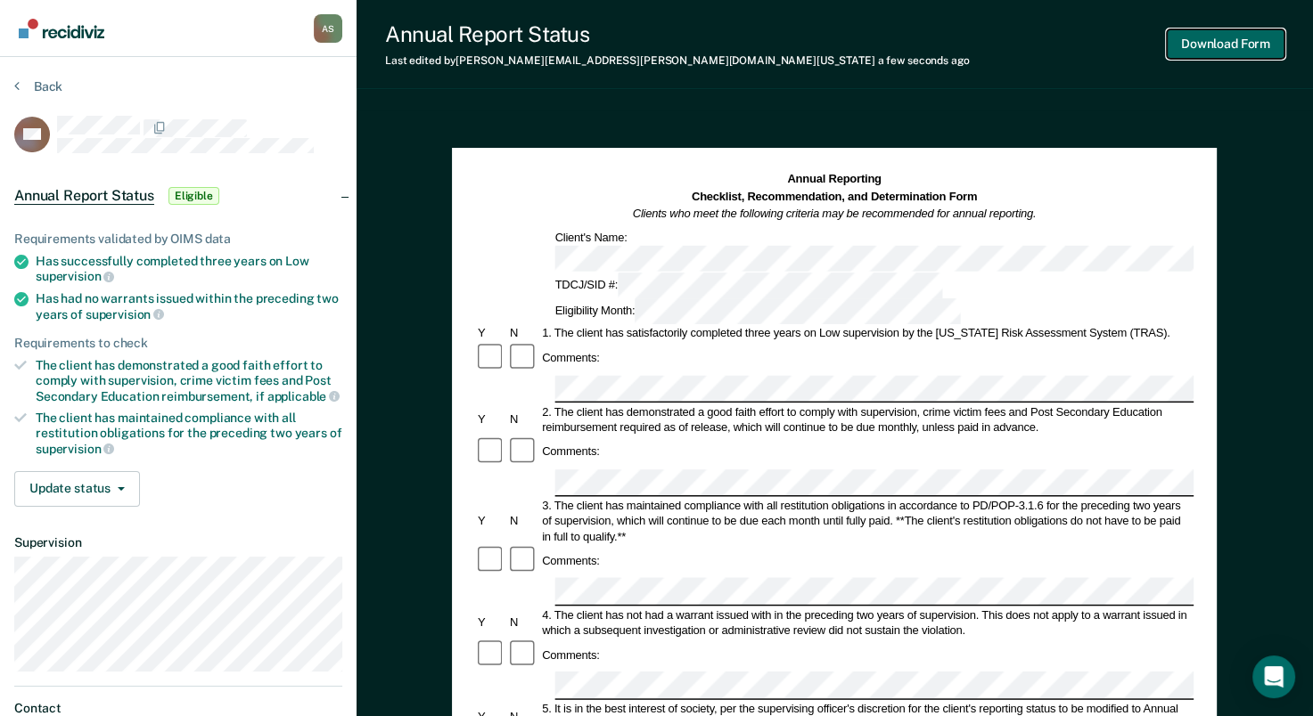
click at [1207, 50] on button "Download Form" at bounding box center [1225, 43] width 118 height 29
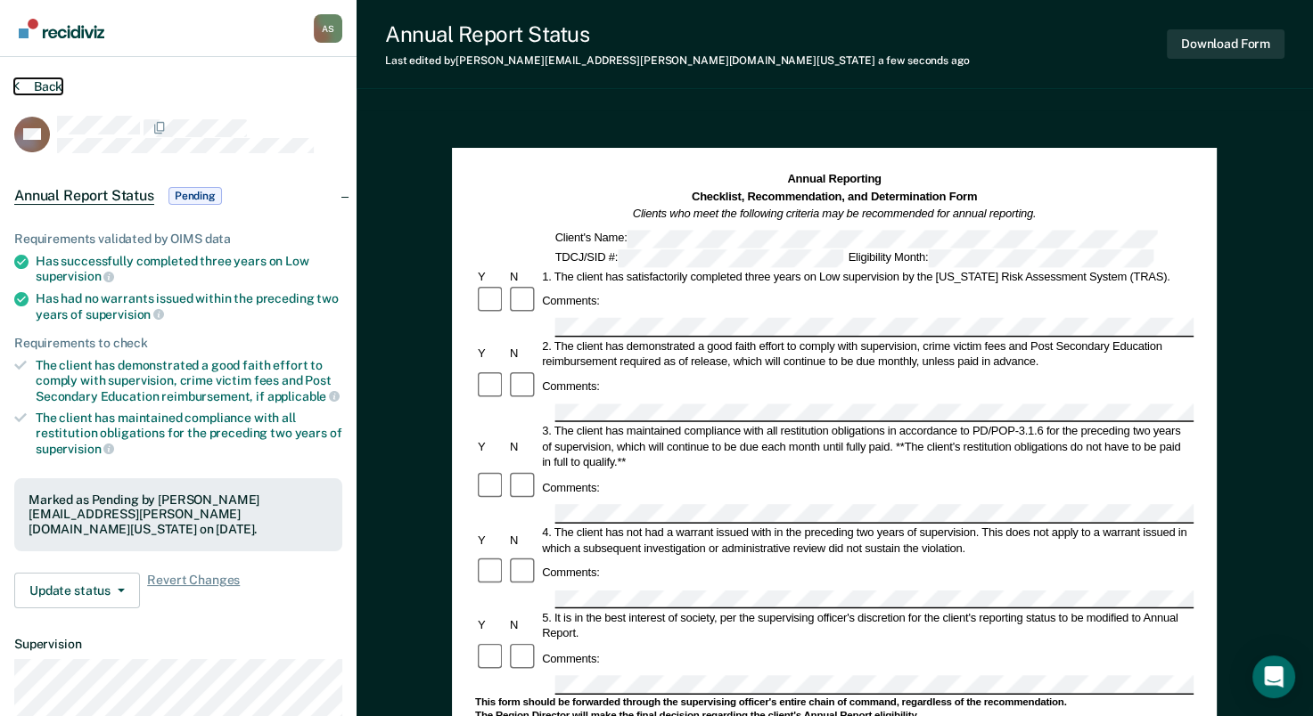
click at [55, 86] on button "Back" at bounding box center [38, 86] width 48 height 16
